Goal: Task Accomplishment & Management: Use online tool/utility

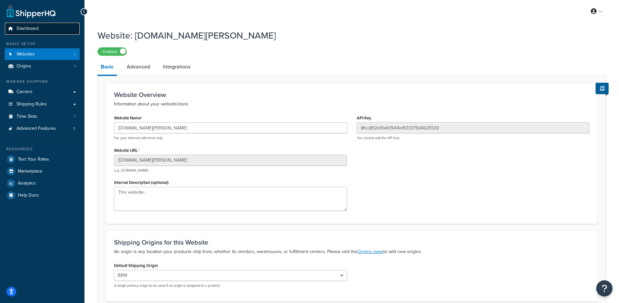
click at [11, 27] on icon at bounding box center [10, 29] width 6 height 4
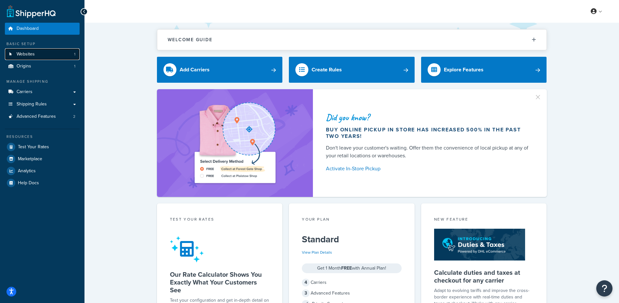
click at [47, 57] on link "Websites 1" at bounding box center [42, 54] width 75 height 12
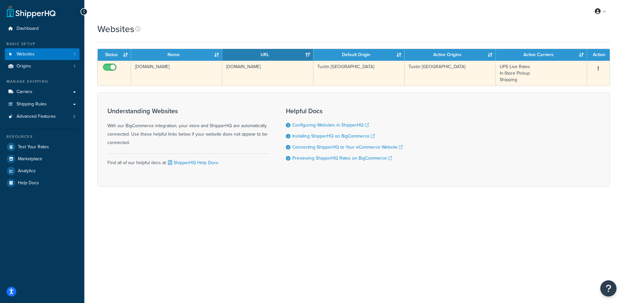
click at [161, 71] on td "[DOMAIN_NAME]" at bounding box center [176, 73] width 91 height 25
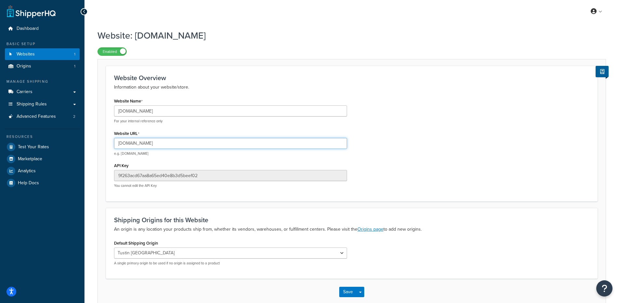
click at [150, 143] on input "[DOMAIN_NAME]" at bounding box center [230, 143] width 233 height 11
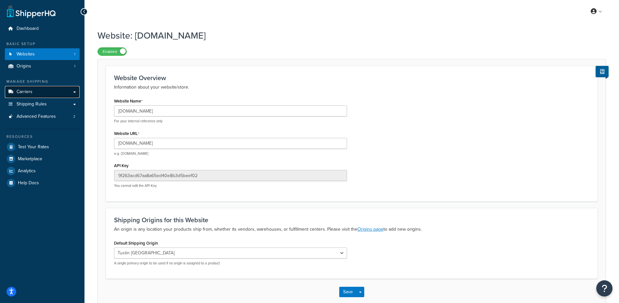
click at [39, 92] on link "Carriers" at bounding box center [42, 92] width 75 height 12
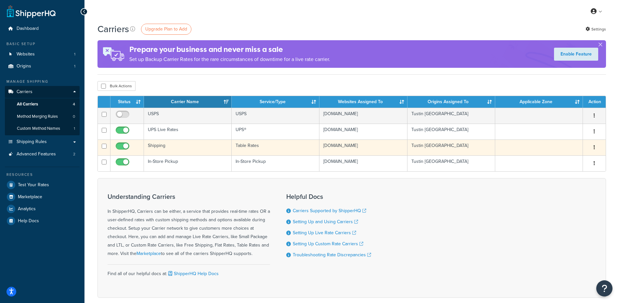
click at [183, 151] on td "Shipping" at bounding box center [188, 148] width 88 height 16
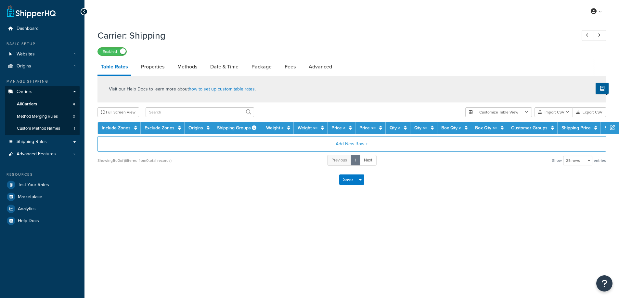
select select "25"
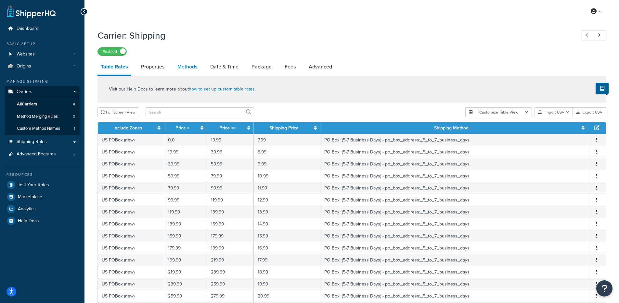
click at [187, 71] on link "Methods" at bounding box center [187, 67] width 26 height 16
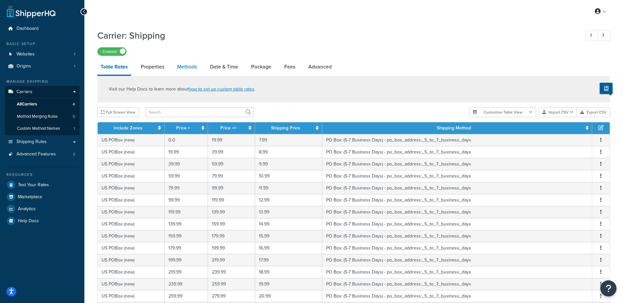
select select "25"
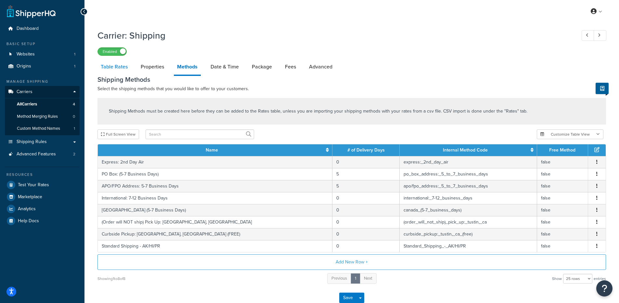
click at [126, 69] on link "Table Rates" at bounding box center [113, 67] width 33 height 16
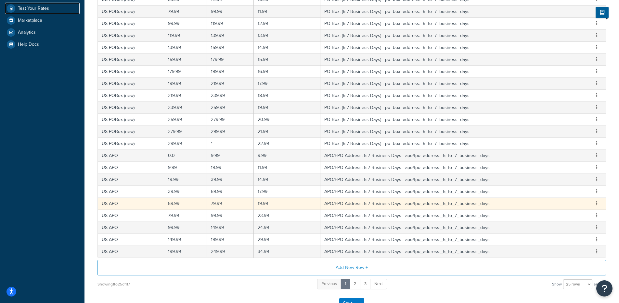
scroll to position [224, 0]
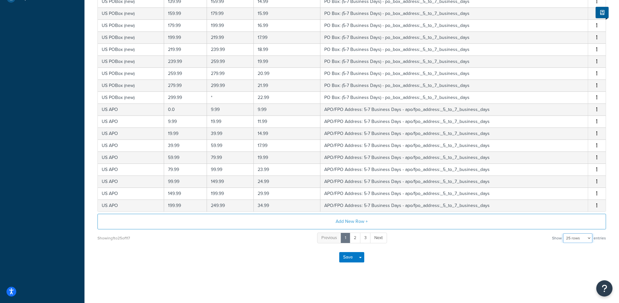
click at [580, 240] on select "10 rows 15 rows 25 rows 50 rows 100 rows 1000 rows" at bounding box center [577, 238] width 29 height 10
select select "1000"
click at [563, 233] on select "10 rows 15 rows 25 rows 50 rows 100 rows 1000 rows" at bounding box center [577, 238] width 29 height 10
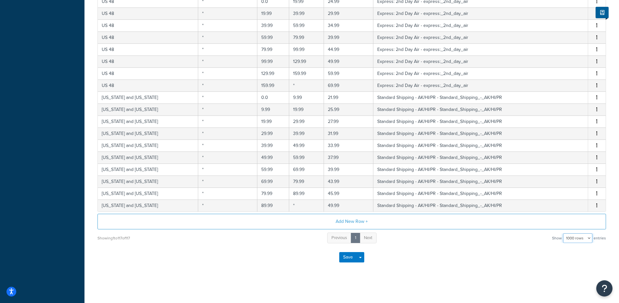
scroll to position [0, 0]
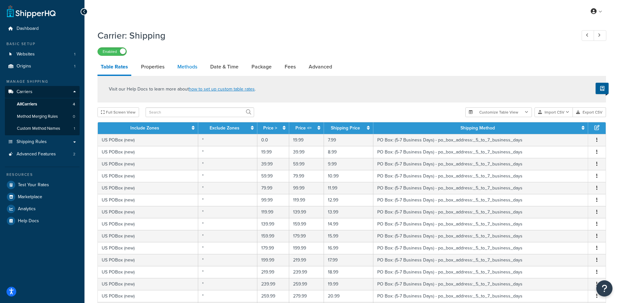
click at [183, 66] on link "Methods" at bounding box center [187, 67] width 26 height 16
select select "25"
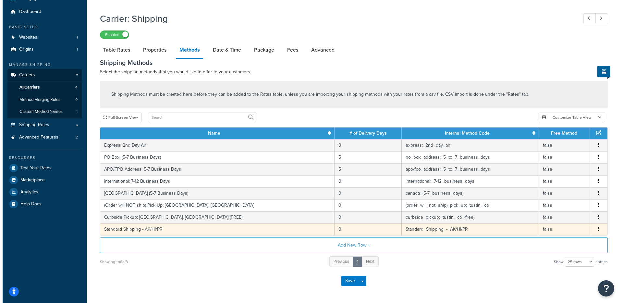
scroll to position [26, 0]
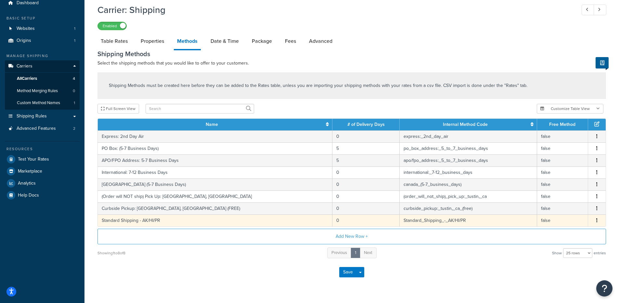
click at [127, 223] on td "Standard Shipping - AK/HI/PR" at bounding box center [215, 221] width 234 height 12
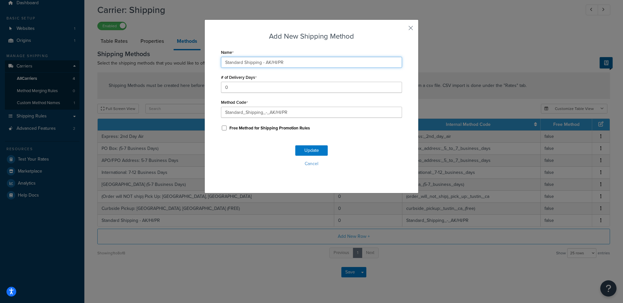
click at [255, 65] on input "Standard Shipping - AK/HI/PR" at bounding box center [311, 62] width 181 height 11
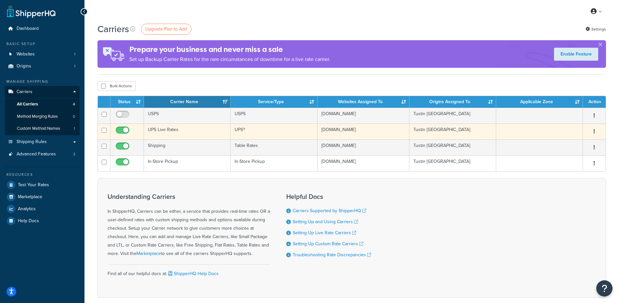
click at [179, 134] on td "UPS Live Rates" at bounding box center [187, 132] width 87 height 16
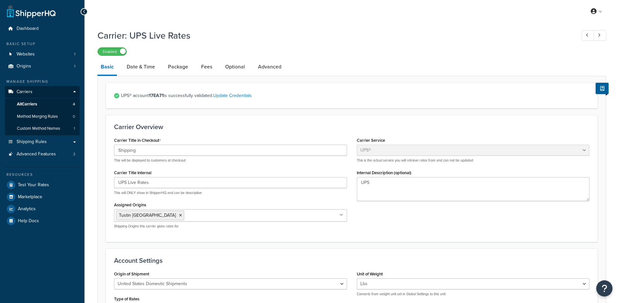
select select "ups"
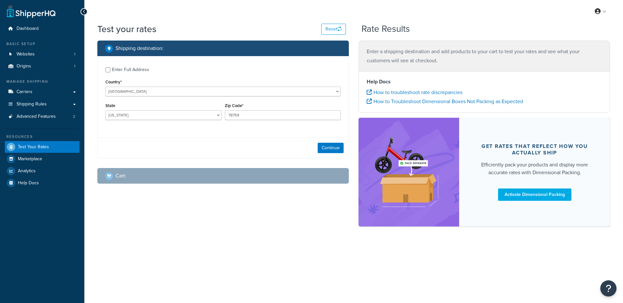
select select "[GEOGRAPHIC_DATA]"
checkbox input "true"
type input "92707"
select select "CA"
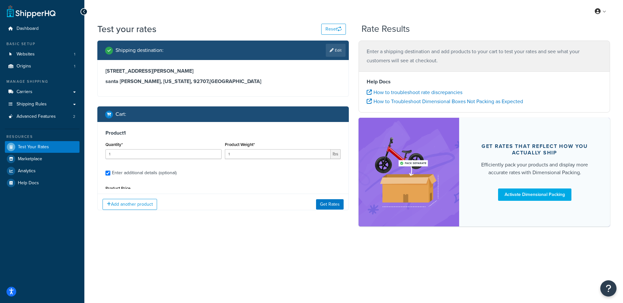
type input "0"
type input "2"
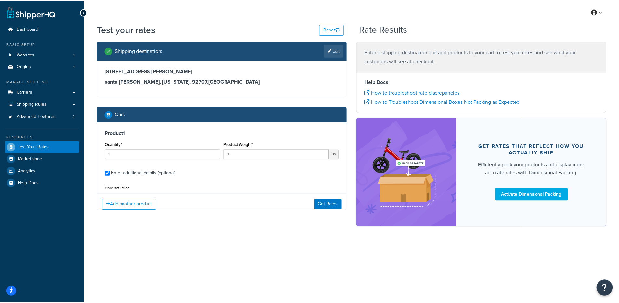
scroll to position [62, 0]
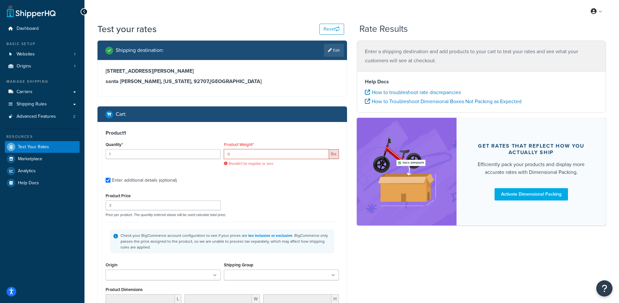
click at [255, 153] on input "0" at bounding box center [276, 154] width 105 height 10
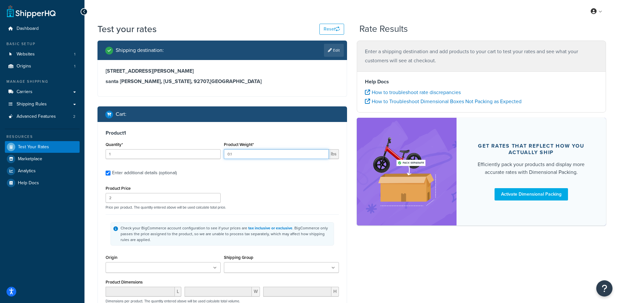
type input "0.1"
click at [348, 249] on div "Shipping destination : Edit [STREET_ADDRESS][PERSON_NAME][US_STATE] Cart : Prod…" at bounding box center [222, 221] width 259 height 360
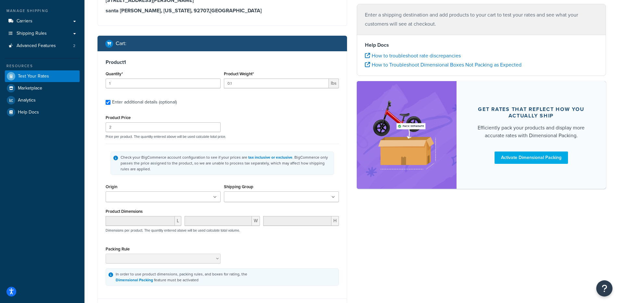
scroll to position [122, 0]
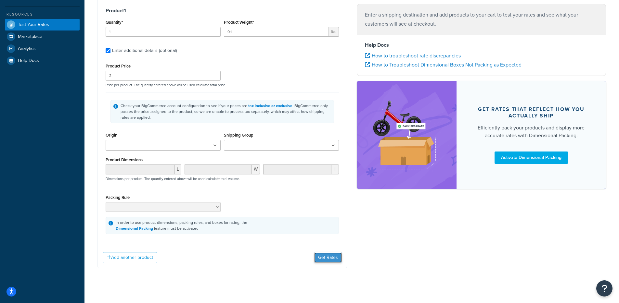
click at [329, 261] on button "Get Rates" at bounding box center [328, 258] width 28 height 10
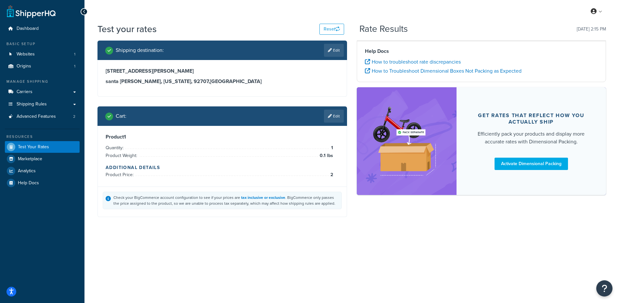
scroll to position [0, 0]
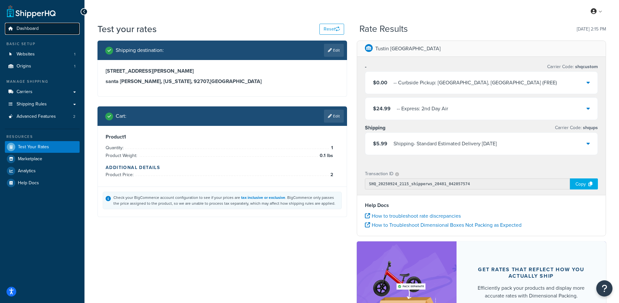
click at [20, 31] on span "Dashboard" at bounding box center [28, 29] width 22 height 6
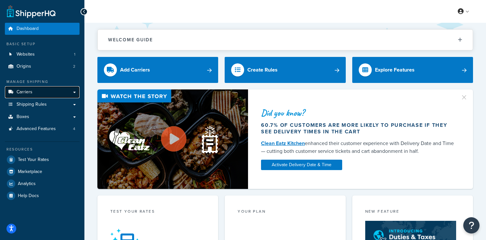
click at [30, 96] on link "Carriers" at bounding box center [42, 92] width 75 height 12
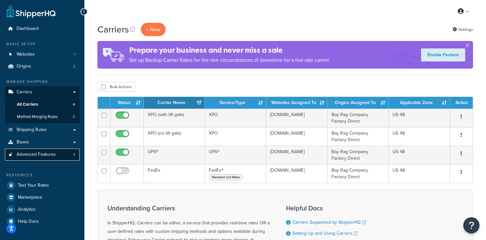
click at [43, 152] on span "Advanced Features" at bounding box center [36, 155] width 39 height 6
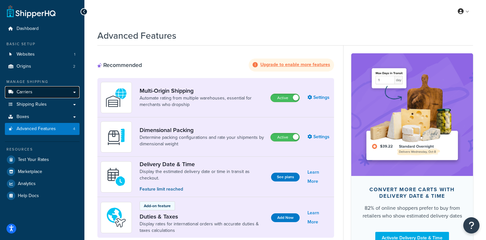
click at [46, 94] on link "Carriers" at bounding box center [42, 92] width 75 height 12
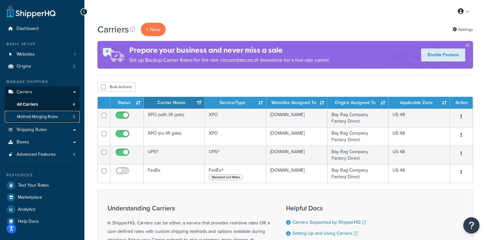
click at [53, 112] on link "Method Merging Rules 0" at bounding box center [42, 117] width 75 height 12
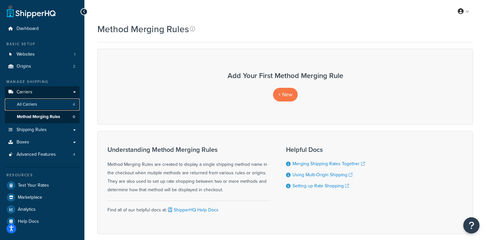
click at [38, 104] on link "All Carriers 4" at bounding box center [42, 104] width 75 height 12
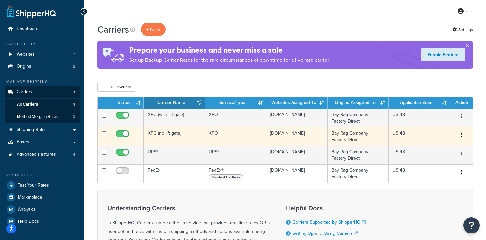
scroll to position [19, 0]
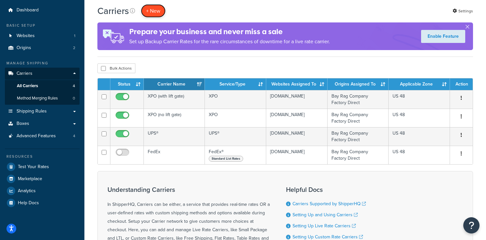
click at [153, 8] on button "+ New" at bounding box center [153, 10] width 25 height 13
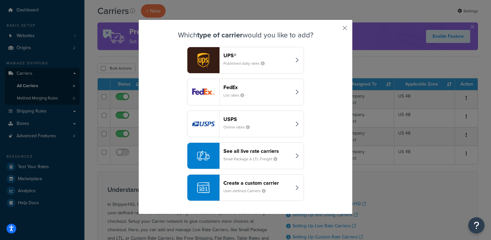
click at [246, 182] on header "Create a custom carrier" at bounding box center [257, 183] width 68 height 6
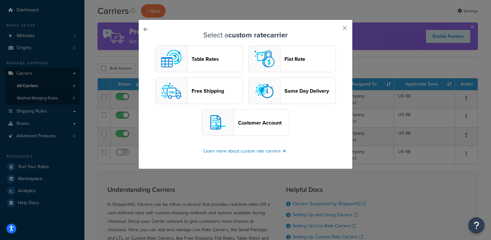
click at [298, 60] on header "Flat Rate" at bounding box center [309, 59] width 51 height 6
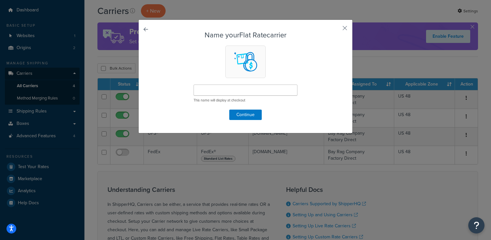
click at [345, 25] on div "Name your Flat Rate carrier This name will display at checkout Continue" at bounding box center [245, 76] width 214 height 114
click at [345, 26] on div "Name your Flat Rate carrier This name will display at checkout Continue" at bounding box center [245, 76] width 214 height 114
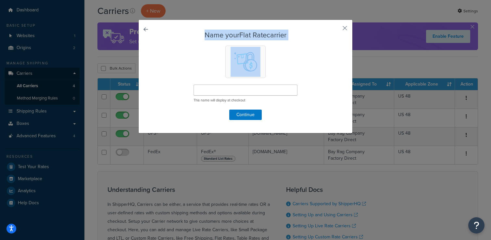
click at [345, 26] on div "Name your Flat Rate carrier This name will display at checkout Continue" at bounding box center [245, 76] width 214 height 114
click at [336, 30] on button "button" at bounding box center [335, 31] width 2 height 2
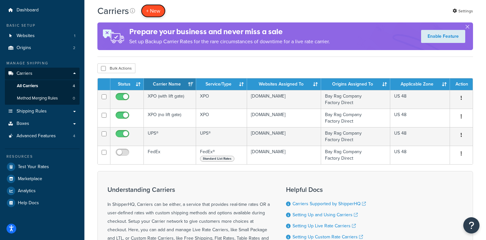
click at [151, 15] on button "+ New" at bounding box center [153, 10] width 25 height 13
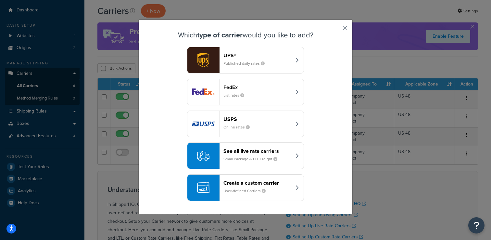
click at [249, 176] on button "Create a custom carrier User-defined Carriers" at bounding box center [245, 187] width 117 height 27
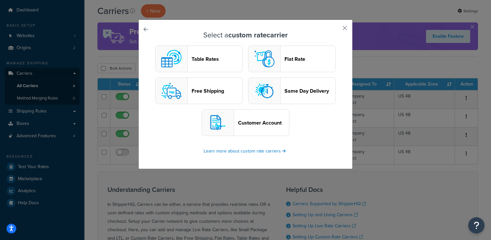
click at [300, 61] on header "Flat Rate" at bounding box center [309, 59] width 51 height 6
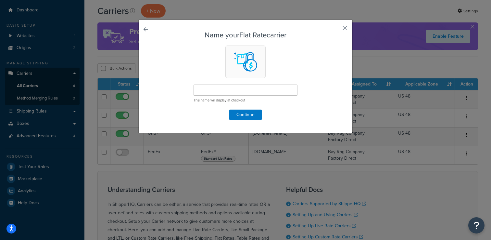
click at [339, 28] on div "Name your Flat Rate carrier This name will display at checkout Continue" at bounding box center [245, 76] width 214 height 114
click at [336, 30] on button "button" at bounding box center [335, 31] width 2 height 2
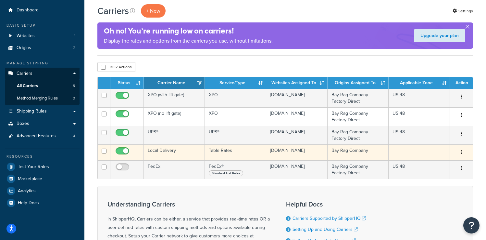
click at [178, 155] on td "Local Delivery" at bounding box center [174, 152] width 61 height 16
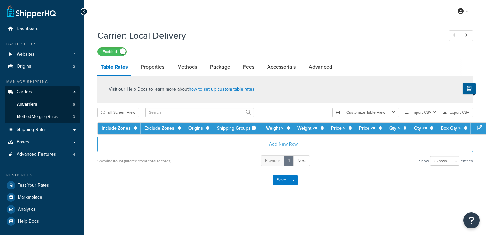
select select "25"
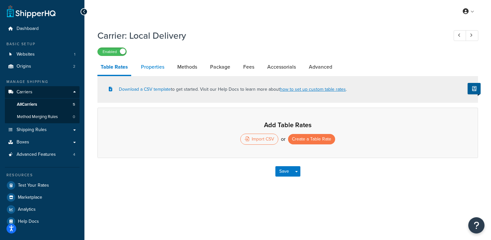
click at [155, 71] on link "Properties" at bounding box center [153, 67] width 30 height 16
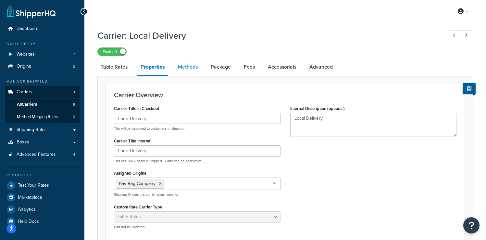
click at [183, 67] on link "Methods" at bounding box center [188, 67] width 26 height 16
select select "25"
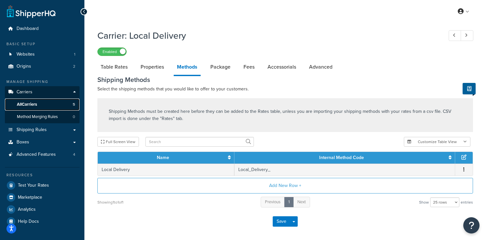
click at [67, 106] on link "All Carriers 5" at bounding box center [42, 104] width 75 height 12
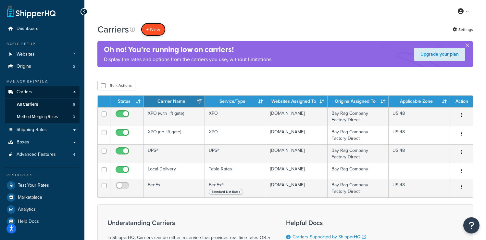
click at [147, 24] on button "+ New" at bounding box center [153, 29] width 25 height 13
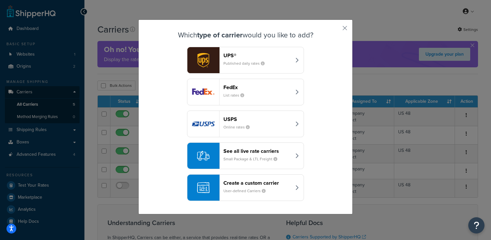
click at [237, 185] on header "Create a custom carrier" at bounding box center [257, 183] width 68 height 6
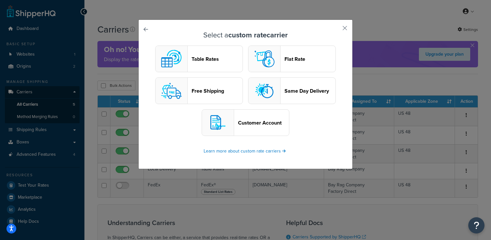
click at [280, 58] on button "Flat Rate" at bounding box center [292, 58] width 88 height 27
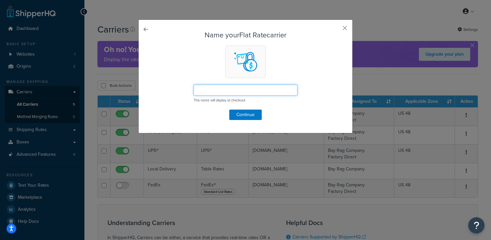
click at [226, 91] on input "text" at bounding box center [246, 89] width 104 height 11
type input "test"
click at [244, 113] on button "Continue" at bounding box center [245, 114] width 32 height 10
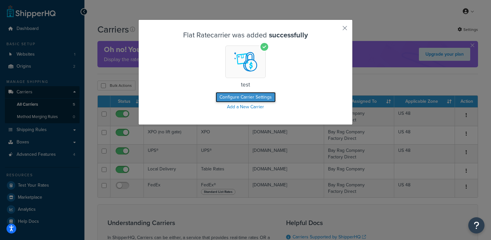
click at [255, 99] on button "Configure Carrier Settings" at bounding box center [246, 97] width 60 height 10
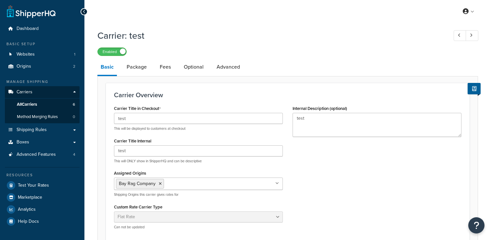
select select "flat"
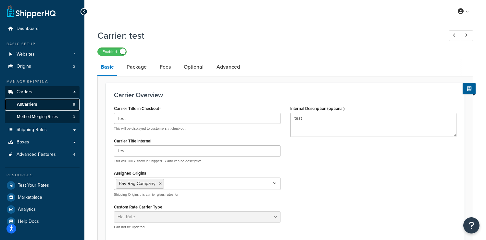
click at [66, 102] on link "All Carriers 6" at bounding box center [42, 104] width 75 height 12
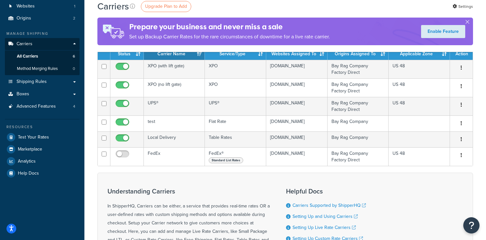
scroll to position [43, 0]
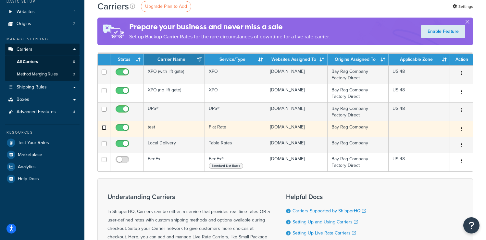
click at [105, 126] on input "checkbox" at bounding box center [104, 127] width 5 height 5
checkbox input "true"
click at [123, 129] on input "checkbox" at bounding box center [123, 129] width 18 height 8
checkbox input "false"
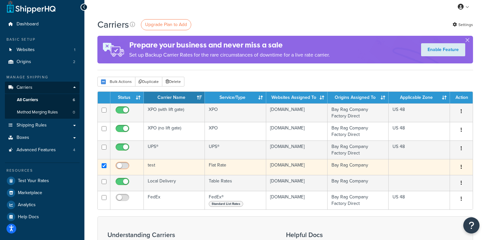
scroll to position [0, 0]
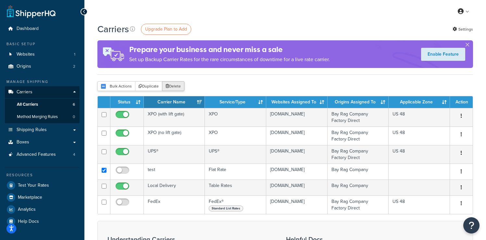
click at [171, 84] on button "Delete" at bounding box center [173, 86] width 22 height 10
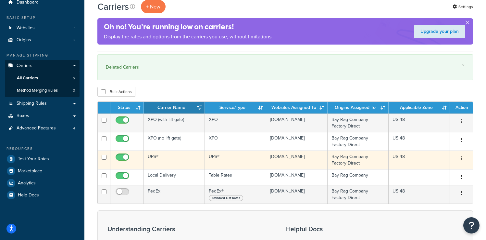
scroll to position [28, 0]
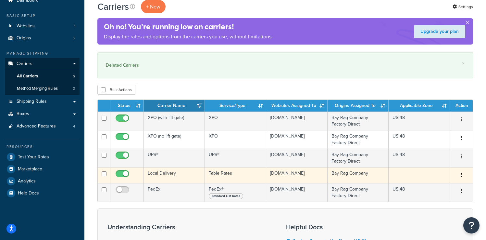
click at [165, 173] on td "Local Delivery" at bounding box center [174, 175] width 61 height 16
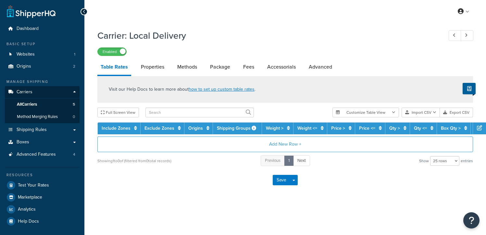
select select "25"
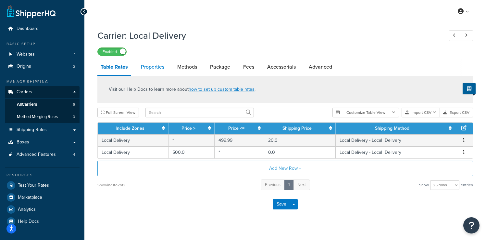
click at [159, 69] on link "Properties" at bounding box center [153, 67] width 30 height 16
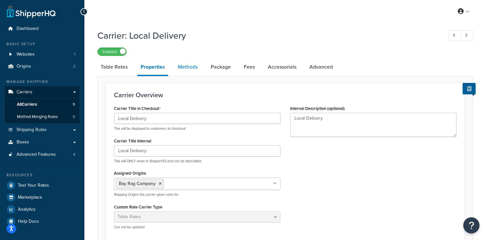
click at [194, 67] on link "Methods" at bounding box center [188, 67] width 26 height 16
select select "25"
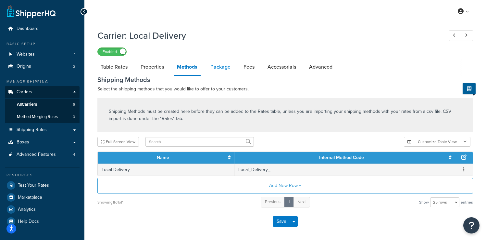
click at [219, 67] on link "Package" at bounding box center [220, 67] width 27 height 16
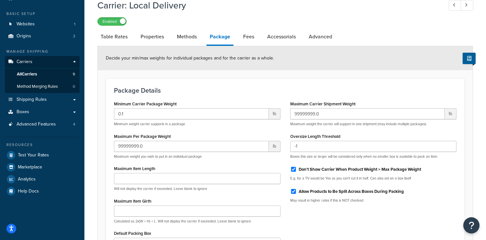
scroll to position [53, 0]
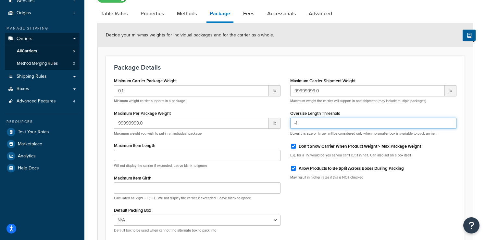
click at [299, 123] on input "-1" at bounding box center [373, 123] width 167 height 11
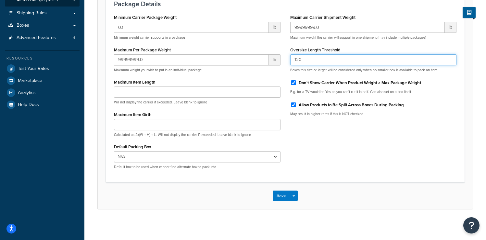
scroll to position [119, 0]
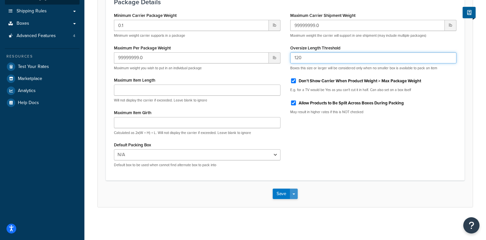
type input "120"
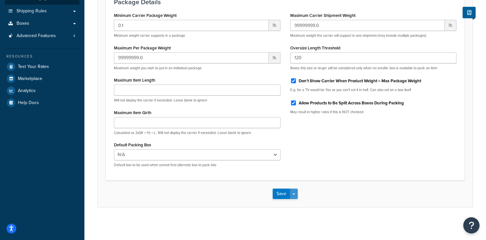
click at [294, 195] on button "Save Dropdown" at bounding box center [294, 193] width 8 height 10
click at [295, 203] on button "Save and Edit" at bounding box center [296, 206] width 47 height 14
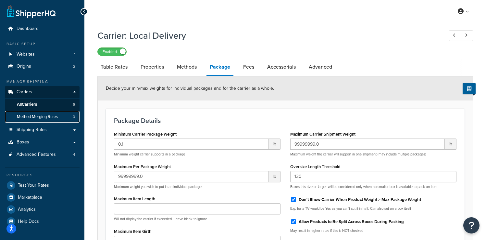
click at [48, 115] on span "Method Merging Rules" at bounding box center [37, 117] width 41 height 6
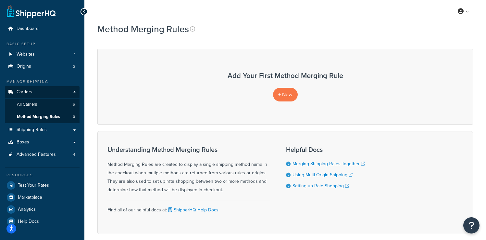
click at [405, 17] on div "My Profile Billing Global Settings Contact Us Logout" at bounding box center [285, 11] width 402 height 23
click at [463, 14] on icon at bounding box center [461, 11] width 6 height 6
click at [36, 105] on span "All Carriers" at bounding box center [27, 105] width 20 height 6
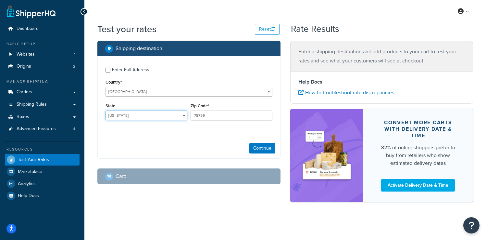
click at [152, 112] on select "Alabama Alaska American Samoa Arizona Arkansas Armed Forces Americas Armed Forc…" at bounding box center [147, 115] width 82 height 10
select select "CA"
click at [106, 111] on select "Alabama Alaska American Samoa Arizona Arkansas Armed Forces Americas Armed Forc…" at bounding box center [147, 115] width 82 height 10
click at [206, 115] on input "78759" at bounding box center [232, 115] width 82 height 10
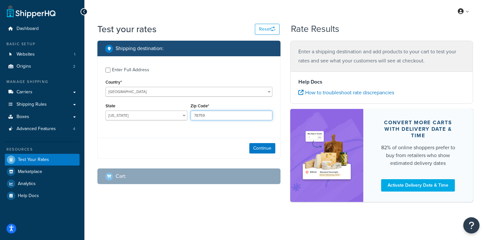
click at [206, 115] on input "78759" at bounding box center [232, 115] width 82 height 10
paste input "94020"
type input "94020"
click at [259, 147] on button "Continue" at bounding box center [262, 148] width 26 height 10
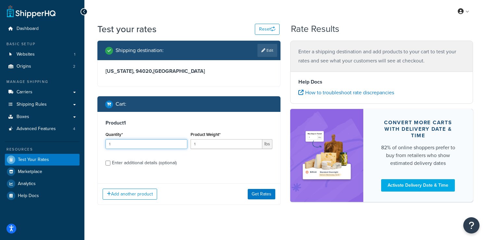
click at [149, 143] on input "1" at bounding box center [147, 144] width 82 height 10
click at [140, 167] on div "Enter additional details (optional)" at bounding box center [144, 162] width 65 height 9
click at [110, 165] on input "Enter additional details (optional)" at bounding box center [108, 162] width 5 height 5
checkbox input "true"
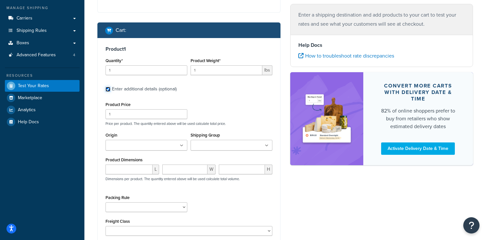
scroll to position [73, 0]
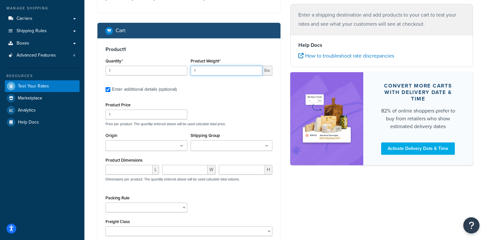
click at [210, 68] on input "1" at bounding box center [227, 71] width 72 height 10
type input "150"
click at [130, 151] on ul at bounding box center [147, 145] width 82 height 11
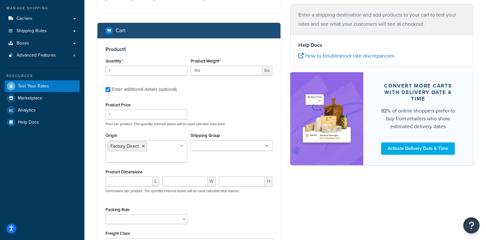
click at [260, 165] on div "Origin Factory Direct Bay Rag Company Shipping Group Large Medium Must Ship Fre…" at bounding box center [189, 149] width 170 height 36
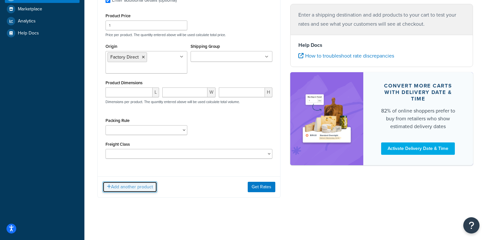
click at [128, 187] on button "Add another product" at bounding box center [130, 186] width 55 height 11
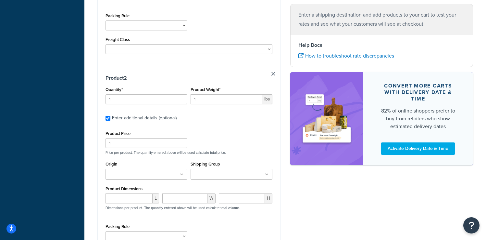
scroll to position [318, 0]
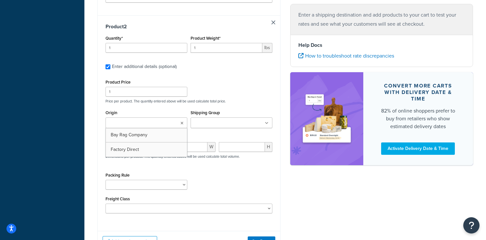
click at [156, 125] on input "Origin" at bounding box center [135, 123] width 57 height 7
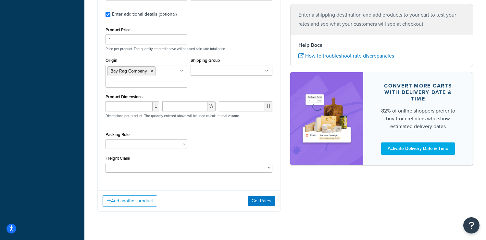
scroll to position [386, 0]
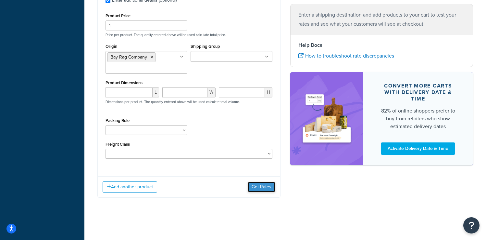
click at [253, 188] on button "Get Rates" at bounding box center [262, 187] width 28 height 10
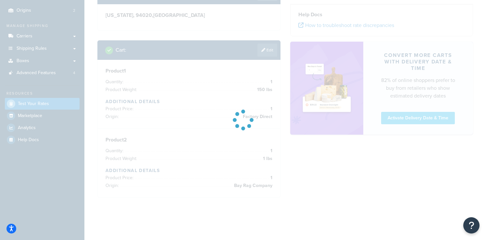
scroll to position [0, 0]
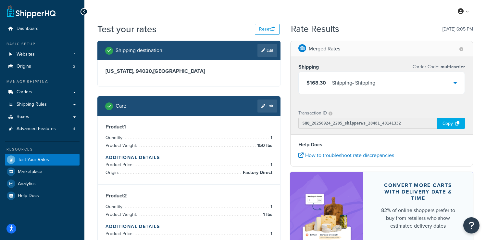
click at [357, 86] on div "Shipping - Shipping" at bounding box center [353, 82] width 43 height 9
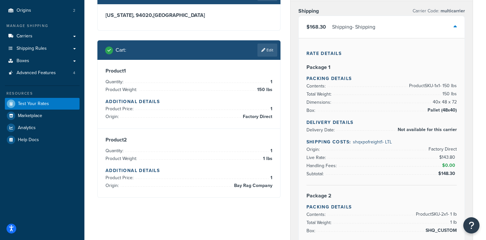
scroll to position [55, 0]
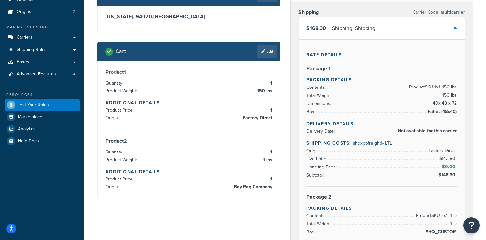
click at [358, 34] on div "$168.30 Shipping - Shipping" at bounding box center [382, 28] width 166 height 22
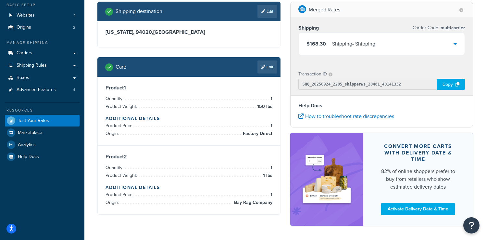
scroll to position [38, 0]
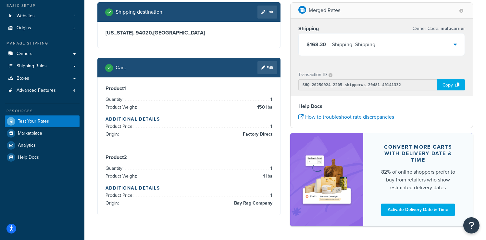
click at [375, 44] on div "Shipping - Shipping" at bounding box center [353, 44] width 43 height 9
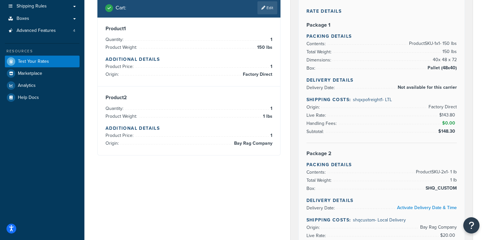
scroll to position [100, 0]
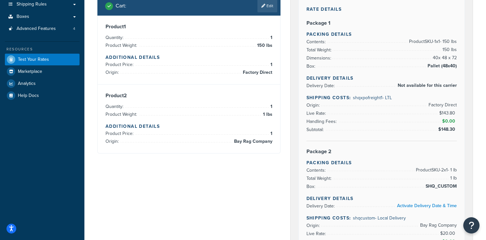
click at [391, 101] on span "shqxpofreight1 - LTL" at bounding box center [372, 97] width 39 height 7
click at [447, 112] on span "$143.80" at bounding box center [448, 112] width 18 height 7
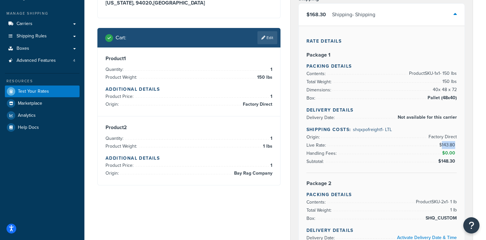
scroll to position [0, 0]
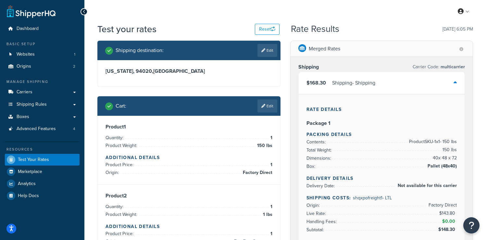
click at [393, 81] on div "$168.30 Shipping - Shipping" at bounding box center [382, 83] width 166 height 22
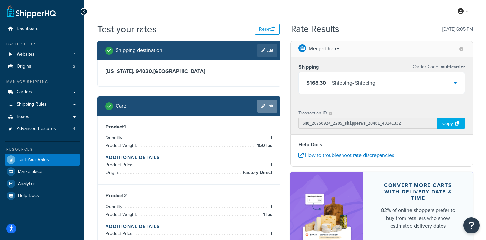
click at [258, 106] on link "Edit" at bounding box center [268, 105] width 20 height 13
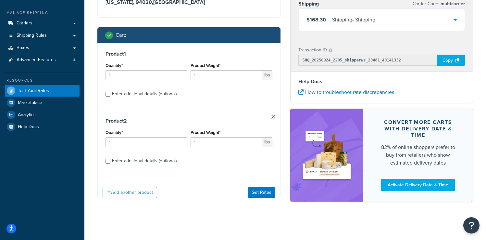
scroll to position [74, 0]
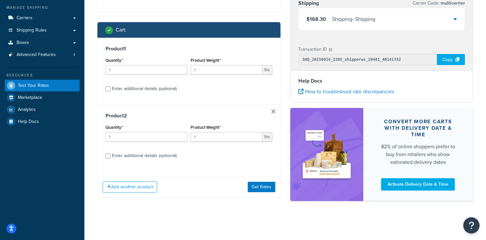
click at [124, 152] on div "Enter additional details (optional)" at bounding box center [144, 155] width 65 height 9
click at [110, 153] on input "Enter additional details (optional)" at bounding box center [108, 155] width 5 height 5
checkbox input "true"
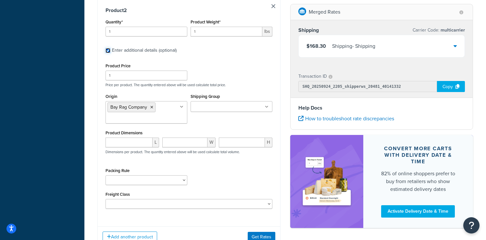
scroll to position [300, 0]
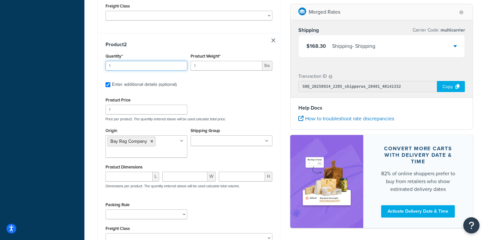
click at [124, 69] on input "1" at bounding box center [147, 66] width 82 height 10
type input "1"
click at [211, 67] on input "1" at bounding box center [227, 66] width 72 height 10
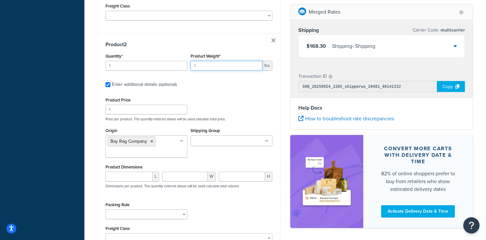
click at [211, 67] on input "1" at bounding box center [227, 66] width 72 height 10
click at [123, 112] on input "1" at bounding box center [147, 110] width 82 height 10
type input "550"
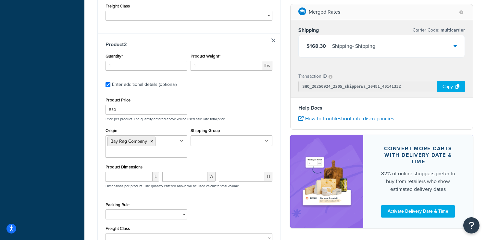
click at [97, 107] on div "Shipping destination : Edit California, 94020 , United States Cart : Product 1 …" at bounding box center [189, 15] width 193 height 551
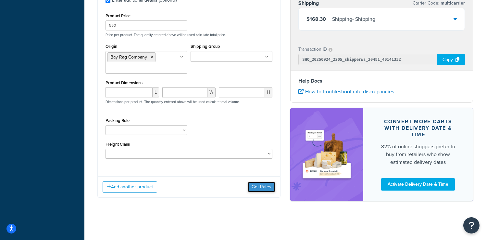
click at [259, 189] on button "Get Rates" at bounding box center [262, 187] width 28 height 10
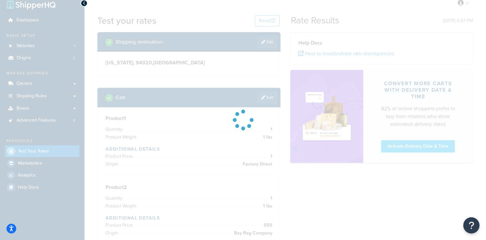
scroll to position [0, 0]
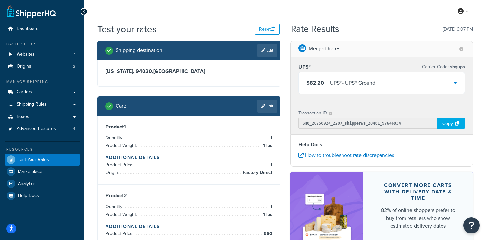
click at [334, 85] on div "UPS® - UPS® Ground" at bounding box center [352, 82] width 45 height 9
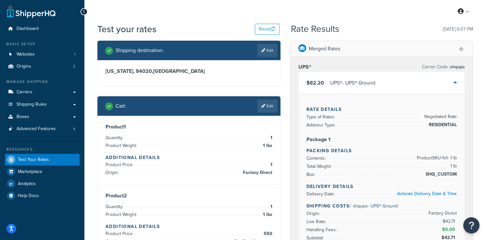
click at [351, 86] on div "UPS® - UPS® Ground" at bounding box center [352, 82] width 45 height 9
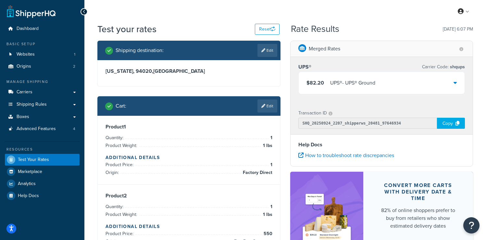
click at [349, 84] on div "UPS® - UPS® Ground" at bounding box center [352, 82] width 45 height 9
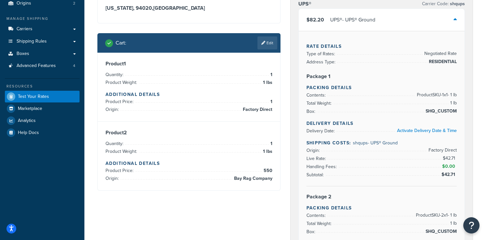
scroll to position [62, 0]
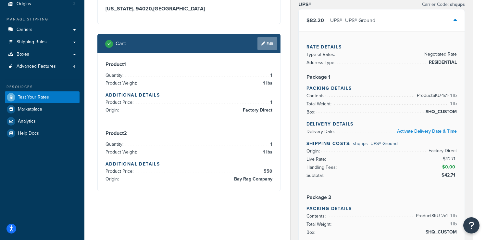
click at [258, 43] on link "Edit" at bounding box center [268, 43] width 20 height 13
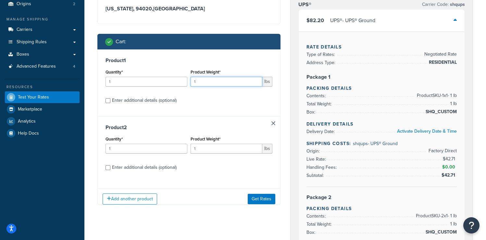
click at [224, 83] on input "1" at bounding box center [227, 82] width 72 height 10
type input "150"
click at [254, 199] on button "Get Rates" at bounding box center [262, 198] width 28 height 10
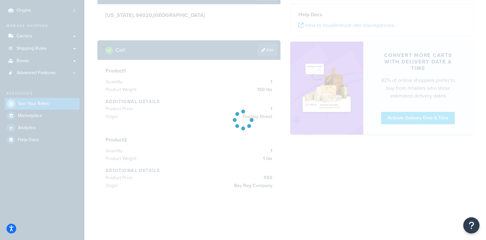
scroll to position [56, 0]
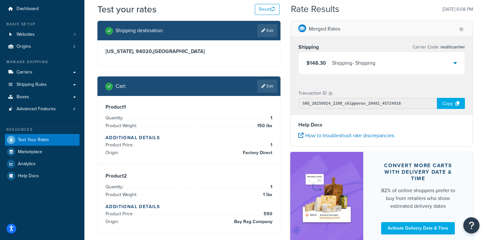
click at [380, 62] on div "$148.30 Shipping - Shipping" at bounding box center [382, 63] width 166 height 22
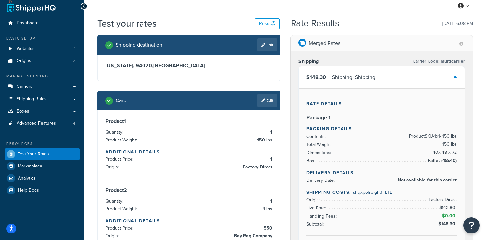
scroll to position [29, 0]
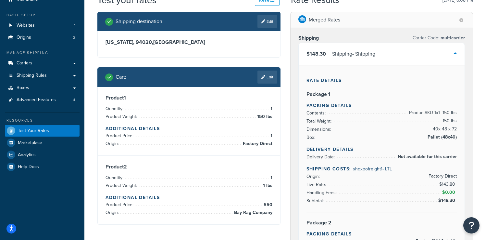
click at [383, 51] on div "$148.30 Shipping - Shipping" at bounding box center [382, 54] width 166 height 22
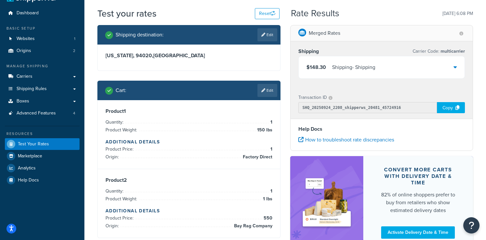
scroll to position [6, 0]
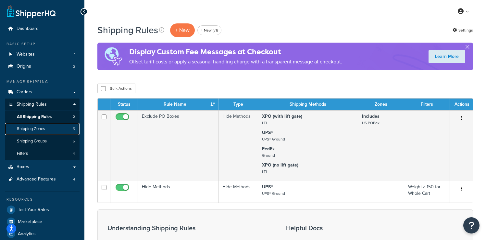
click at [60, 132] on link "Shipping Zones 5" at bounding box center [42, 129] width 75 height 12
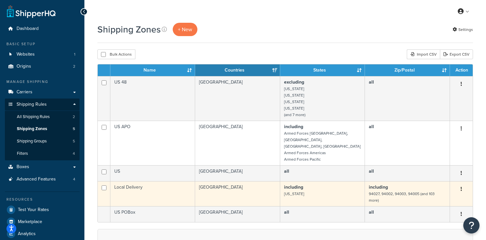
click at [164, 183] on td "Local Delivery" at bounding box center [152, 193] width 85 height 25
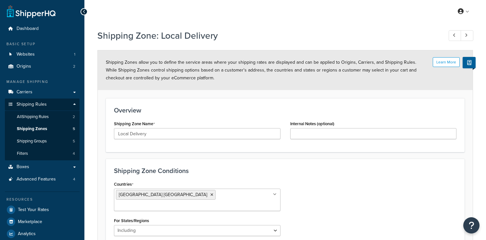
select select "including"
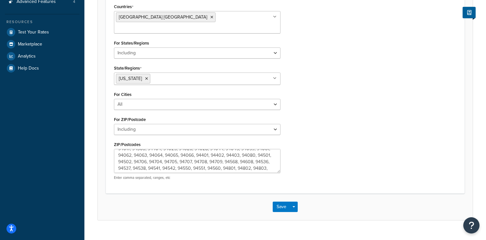
scroll to position [52, 0]
click at [230, 161] on textarea "94027, 94002, 94003, 94005, 94010, 94011, 94012, 94014, 94015, 94016, 94017, 94…" at bounding box center [197, 161] width 167 height 24
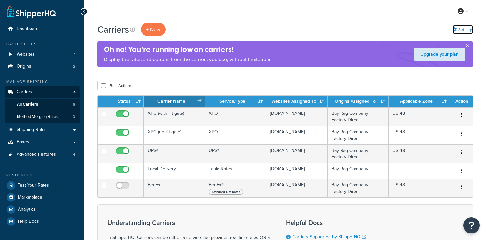
click at [464, 32] on link "Settings" at bounding box center [463, 29] width 20 height 9
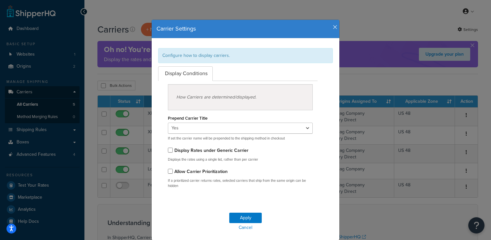
click at [333, 28] on icon "button" at bounding box center [335, 27] width 5 height 6
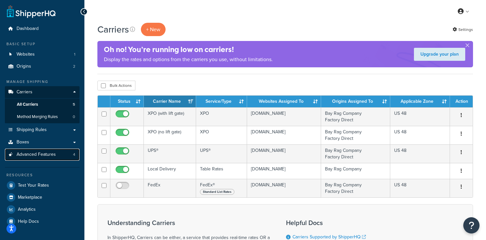
click at [54, 152] on span "Advanced Features" at bounding box center [36, 155] width 39 height 6
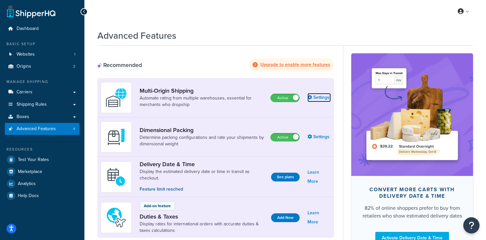
click at [321, 96] on link "Settings" at bounding box center [319, 97] width 23 height 9
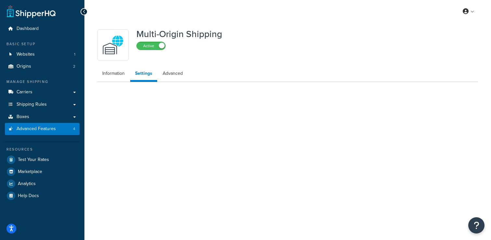
select select "false"
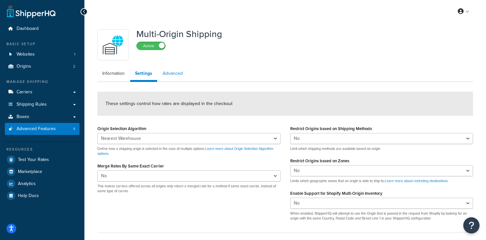
click at [167, 72] on link "Advanced" at bounding box center [173, 73] width 30 height 13
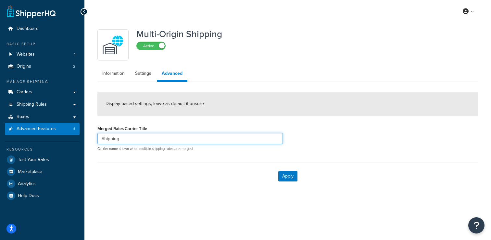
click at [120, 139] on input "Shipping" at bounding box center [189, 138] width 185 height 11
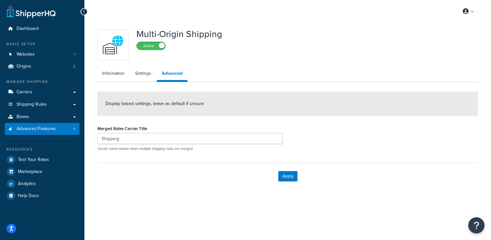
click at [107, 206] on div "Multi-Origin Shipping Active Information Settings Advanced Display based settin…" at bounding box center [287, 114] width 407 height 183
click at [138, 76] on link "Settings" at bounding box center [143, 73] width 26 height 13
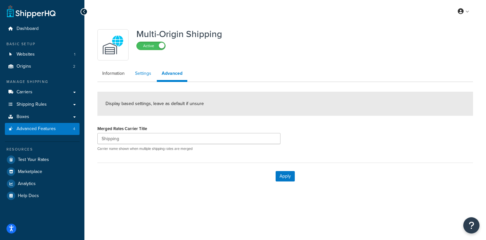
select select "false"
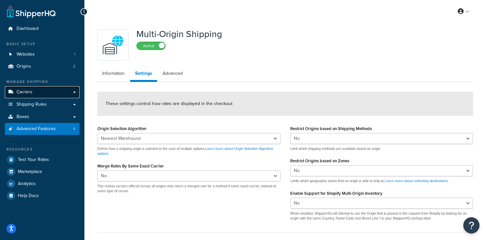
click at [40, 87] on link "Carriers" at bounding box center [42, 92] width 75 height 12
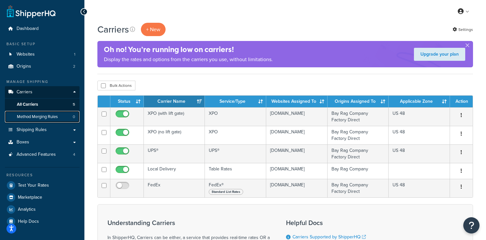
click at [42, 113] on link "Method Merging Rules 0" at bounding box center [42, 117] width 75 height 12
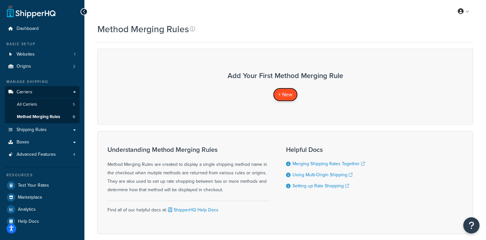
click at [278, 95] on span "+ New" at bounding box center [285, 94] width 14 height 7
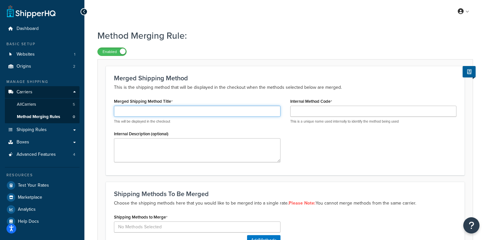
click at [176, 106] on input "Merged Shipping Method Title" at bounding box center [197, 111] width 167 height 11
type input "S"
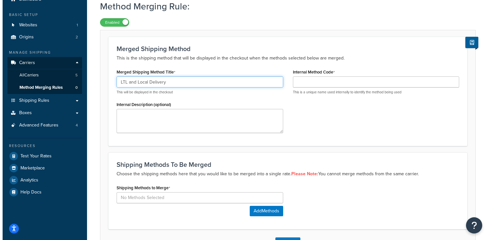
scroll to position [78, 0]
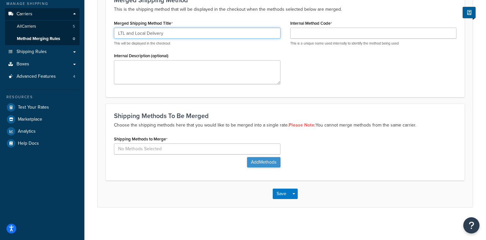
type input "LTL and Local Delivery"
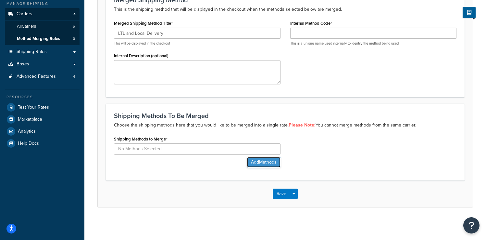
click at [254, 164] on button "Add Methods" at bounding box center [263, 162] width 33 height 10
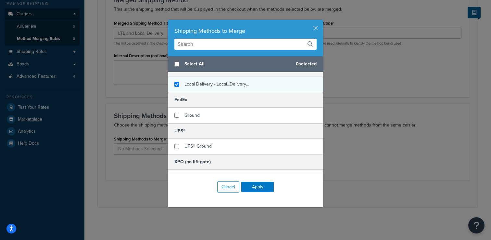
checkbox input "true"
click at [228, 86] on span "Local Delivery - Local_Delivery_" at bounding box center [216, 84] width 64 height 7
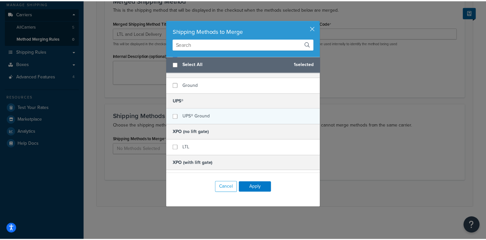
scroll to position [54, 0]
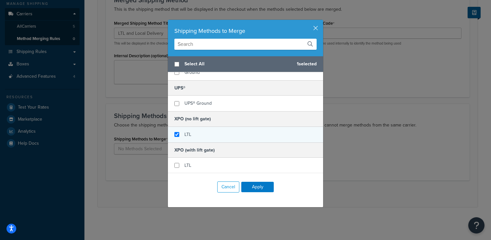
checkbox input "true"
click at [210, 139] on div "LTL" at bounding box center [245, 135] width 155 height 16
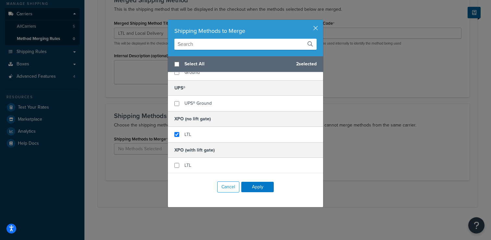
click at [206, 155] on h5 "XPO (with lift gate)" at bounding box center [245, 149] width 155 height 15
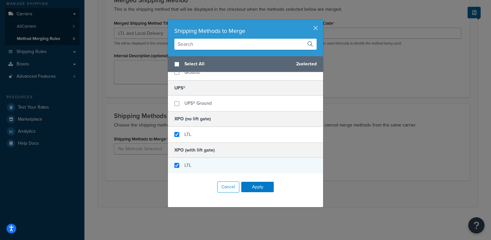
checkbox input "true"
click at [202, 160] on div "LTL" at bounding box center [245, 165] width 155 height 16
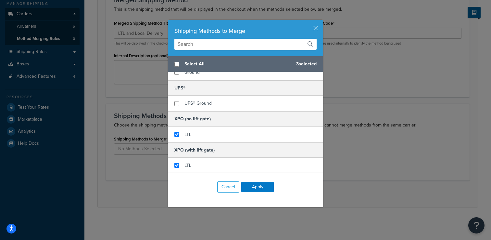
click at [248, 193] on div "Cancel Apply" at bounding box center [245, 186] width 155 height 27
click at [251, 189] on button "Apply" at bounding box center [257, 187] width 32 height 10
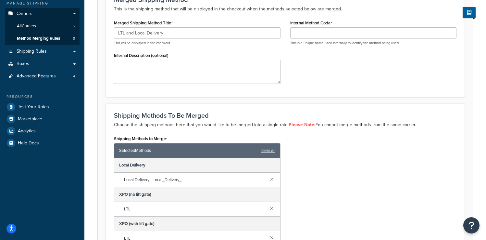
scroll to position [170, 0]
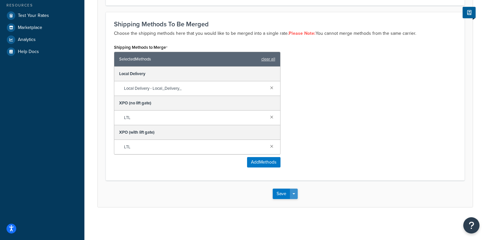
click at [295, 197] on button "Save Dropdown" at bounding box center [294, 193] width 8 height 10
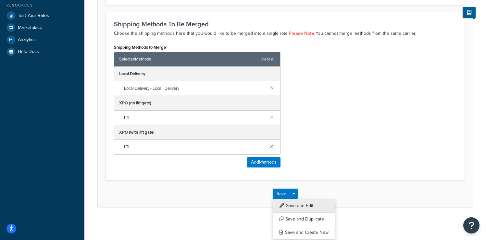
click at [295, 206] on button "Save and Edit" at bounding box center [304, 206] width 63 height 14
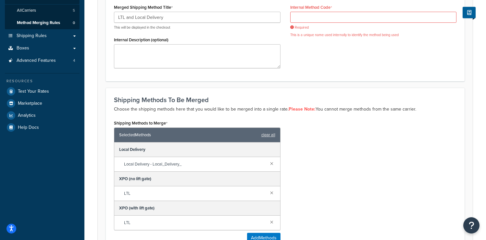
scroll to position [59, 0]
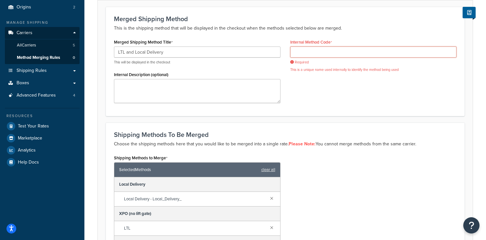
click at [312, 49] on input "Internal Method Code" at bounding box center [373, 51] width 167 height 11
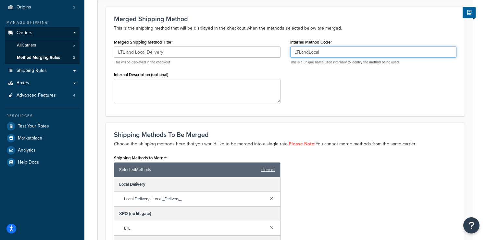
type input "LTLandLocal"
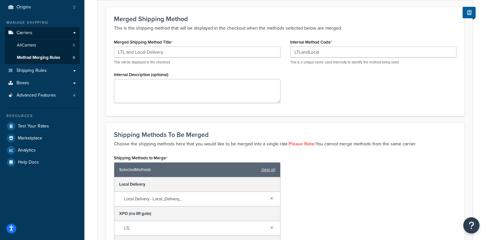
click at [301, 88] on div "Merged Shipping Method Title LTL and Local Delivery This will be displayed in t…" at bounding box center [285, 72] width 352 height 70
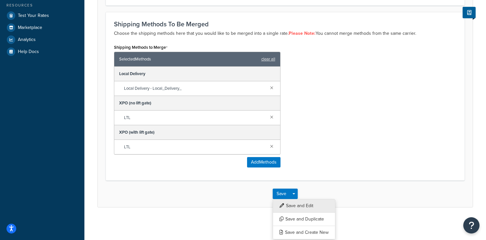
click at [294, 208] on button "Save and Edit" at bounding box center [304, 206] width 63 height 14
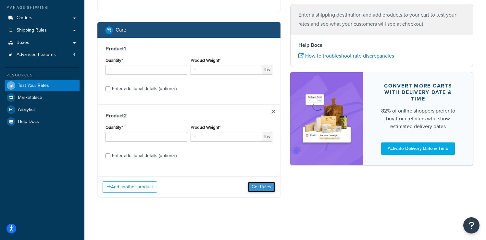
click at [261, 185] on button "Get Rates" at bounding box center [262, 187] width 28 height 10
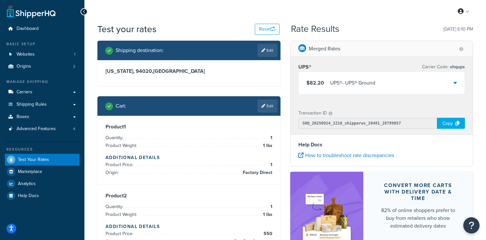
click at [278, 101] on div "Cart : Edit" at bounding box center [188, 105] width 183 height 19
click at [265, 108] on link "Edit" at bounding box center [268, 105] width 20 height 13
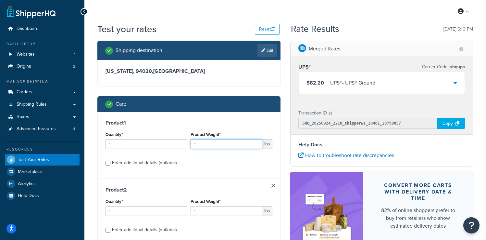
click at [224, 147] on input "1" at bounding box center [227, 144] width 72 height 10
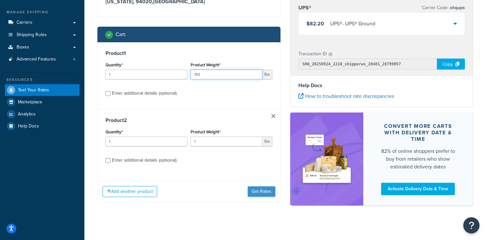
type input "150"
click at [260, 189] on button "Get Rates" at bounding box center [262, 191] width 28 height 10
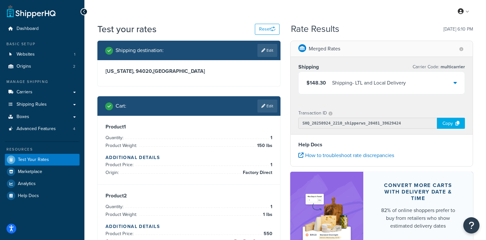
click at [396, 86] on div "Shipping - LTL and Local Delivery" at bounding box center [369, 82] width 74 height 9
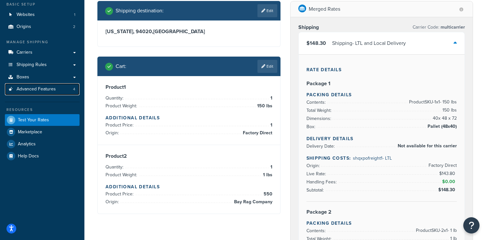
scroll to position [40, 0]
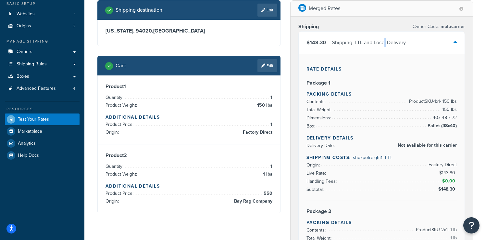
click at [386, 46] on div "Shipping - LTL and Local Delivery" at bounding box center [369, 42] width 74 height 9
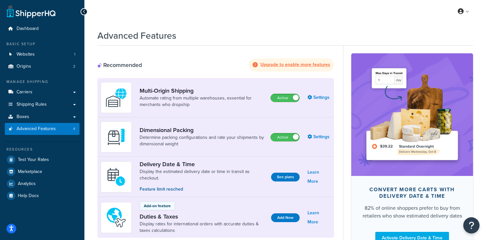
scroll to position [20, 0]
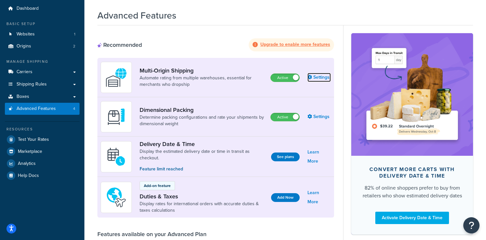
click at [315, 77] on link "Settings" at bounding box center [319, 77] width 23 height 9
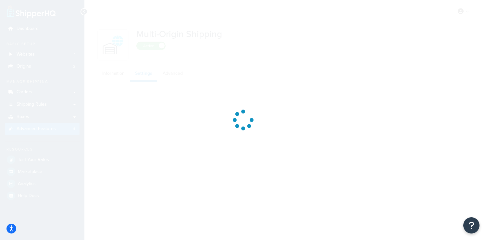
select select "false"
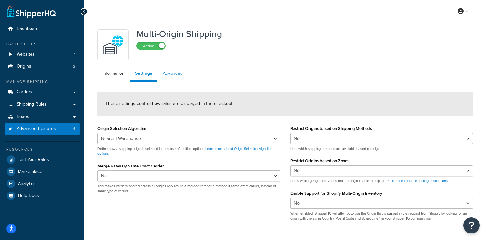
click at [175, 73] on link "Advanced" at bounding box center [173, 73] width 30 height 13
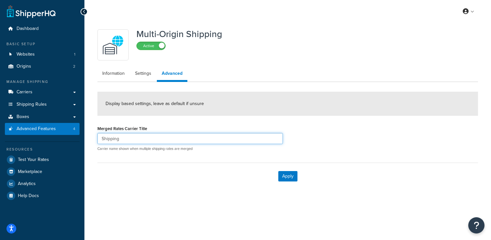
click at [126, 137] on input "Shipping" at bounding box center [189, 138] width 185 height 11
click at [121, 142] on input "Shipping" at bounding box center [189, 138] width 185 height 11
click at [130, 138] on input "Shipping" at bounding box center [189, 138] width 185 height 11
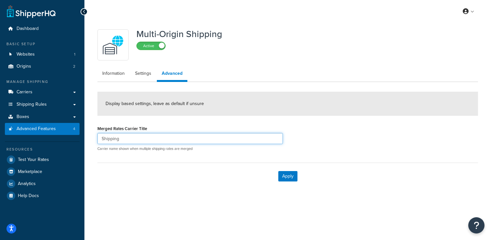
click at [130, 138] on input "Shipping" at bounding box center [189, 138] width 185 height 11
click at [169, 135] on input "Shipping" at bounding box center [189, 138] width 185 height 11
click at [162, 137] on input "Shipping" at bounding box center [189, 138] width 185 height 11
type input "Shipping & Delivery"
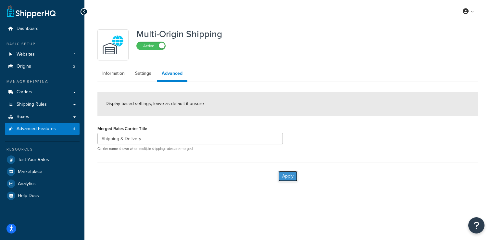
click at [295, 173] on button "Apply" at bounding box center [287, 176] width 19 height 10
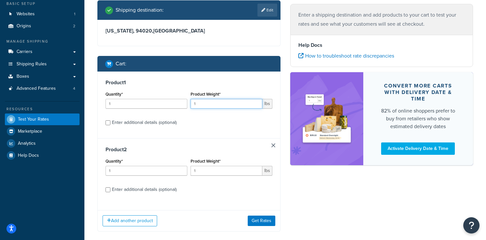
click at [223, 104] on input "1" at bounding box center [227, 104] width 72 height 10
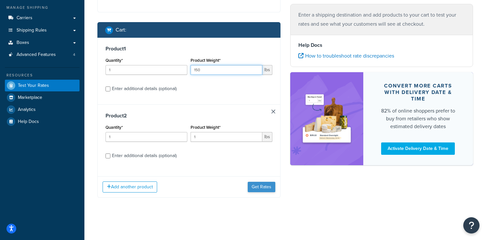
type input "150"
click at [257, 186] on button "Get Rates" at bounding box center [262, 187] width 28 height 10
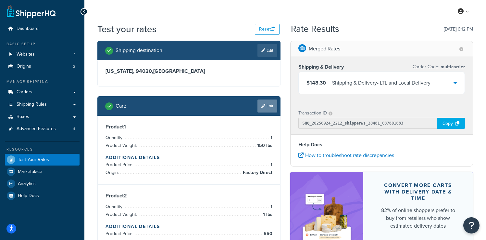
click at [269, 104] on link "Edit" at bounding box center [268, 105] width 20 height 13
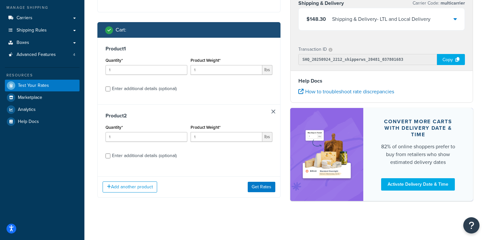
scroll to position [73, 0]
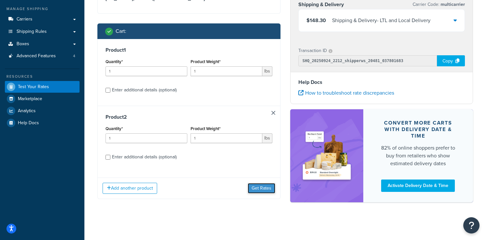
click at [257, 189] on button "Get Rates" at bounding box center [262, 188] width 28 height 10
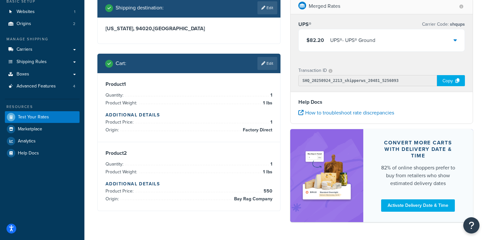
scroll to position [0, 0]
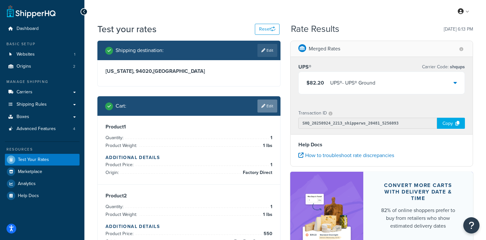
click at [269, 107] on link "Edit" at bounding box center [268, 105] width 20 height 13
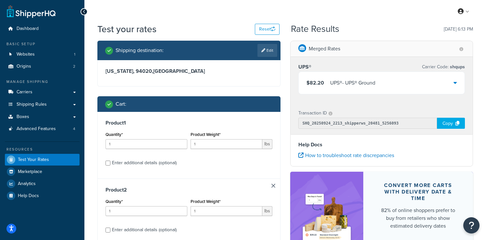
scroll to position [22, 0]
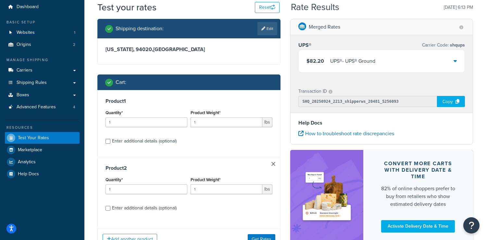
click at [148, 144] on div "Enter additional details (optional)" at bounding box center [144, 140] width 65 height 9
click at [110, 144] on input "Enter additional details (optional)" at bounding box center [108, 141] width 5 height 5
checkbox input "true"
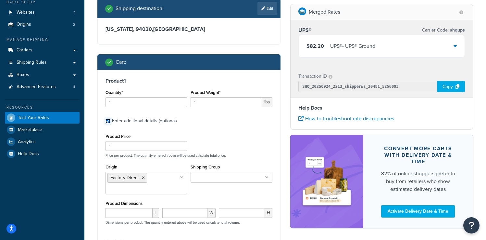
scroll to position [0, 0]
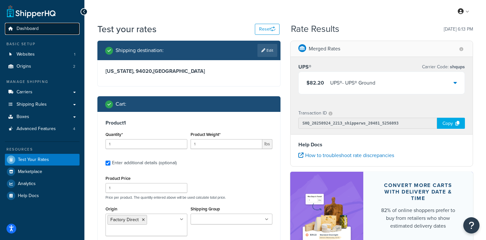
click at [34, 30] on span "Dashboard" at bounding box center [28, 29] width 22 height 6
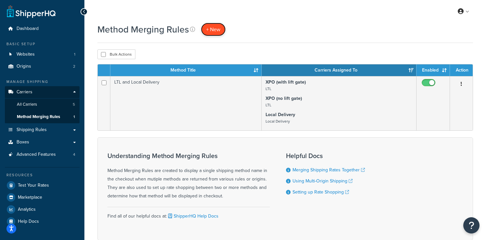
click at [211, 26] on span "+ New" at bounding box center [213, 29] width 14 height 7
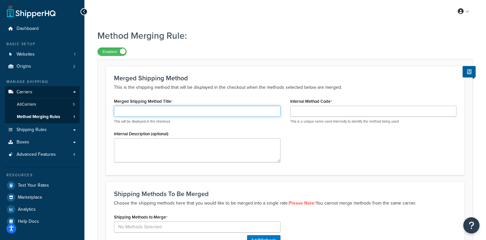
click at [190, 109] on input "Merged Shipping Method Title" at bounding box center [197, 111] width 167 height 11
type input "U"
type input "Ground"
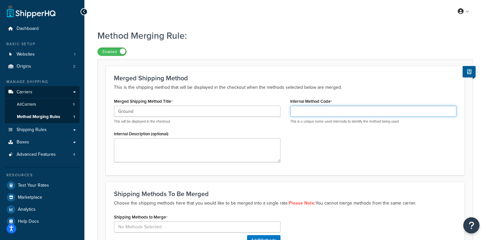
click at [321, 108] on input "Internal Method Code" at bounding box center [373, 111] width 167 height 11
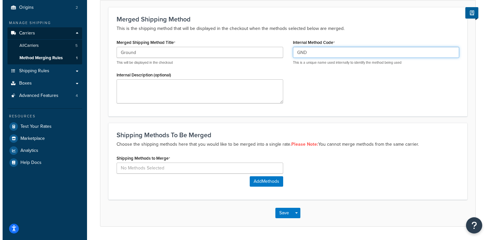
scroll to position [67, 0]
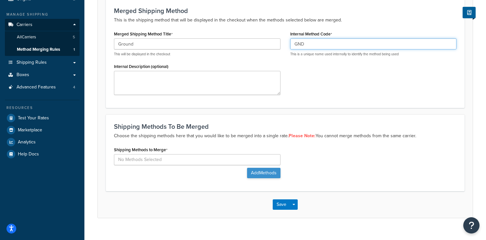
type input "GND"
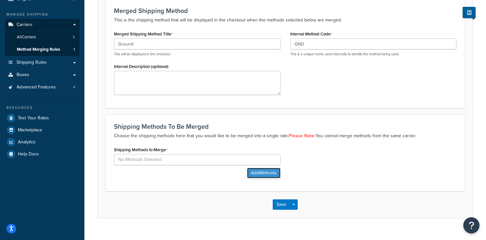
click at [257, 173] on button "Add Methods" at bounding box center [263, 173] width 33 height 10
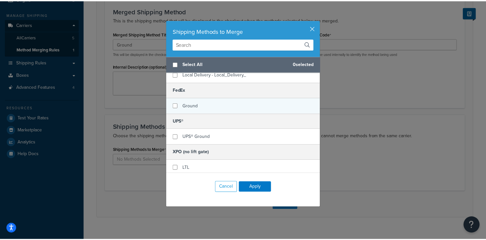
scroll to position [24, 0]
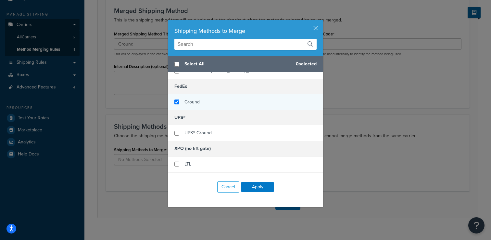
checkbox input "true"
click at [207, 107] on div "Ground" at bounding box center [245, 102] width 155 height 16
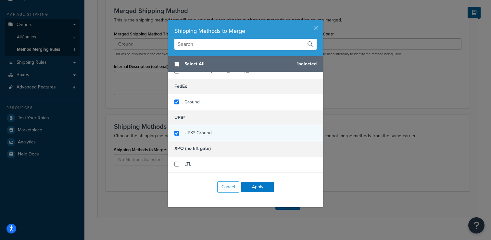
checkbox input "true"
click at [201, 129] on div "UPS® Ground" at bounding box center [197, 132] width 27 height 9
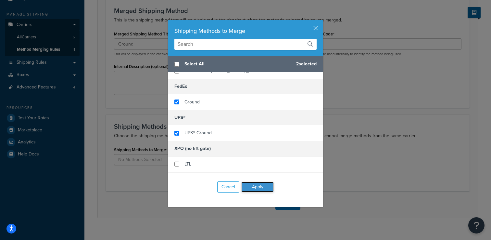
click at [248, 188] on button "Apply" at bounding box center [257, 187] width 32 height 10
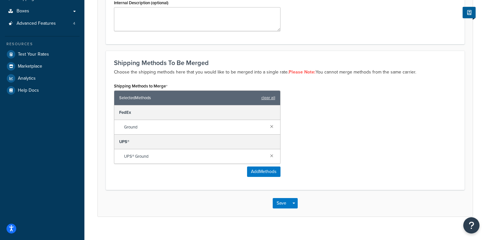
scroll to position [141, 0]
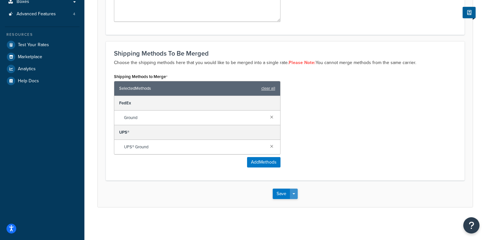
click at [297, 192] on button "Save Dropdown" at bounding box center [294, 193] width 8 height 10
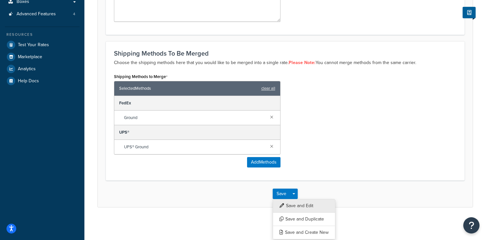
click at [298, 203] on button "Save and Edit" at bounding box center [304, 206] width 63 height 14
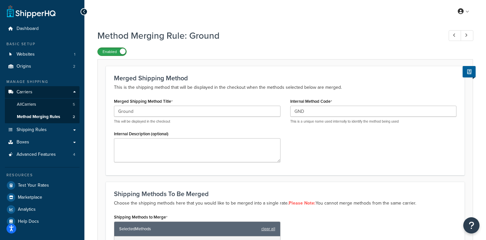
click at [114, 53] on label "Enabled" at bounding box center [112, 52] width 29 height 8
click at [39, 121] on link "Method Merging Rules 2" at bounding box center [42, 117] width 75 height 12
click at [58, 117] on span "Method Merging Rules" at bounding box center [38, 117] width 43 height 6
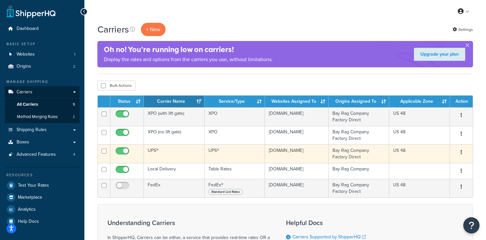
click at [168, 159] on td "UPS®" at bounding box center [174, 153] width 61 height 19
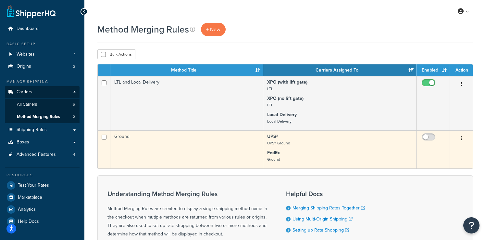
click at [461, 139] on icon "button" at bounding box center [461, 138] width 1 height 5
click at [348, 144] on p "UPS® UPS® Ground" at bounding box center [339, 139] width 145 height 13
click at [424, 137] on input "checkbox" at bounding box center [430, 138] width 18 height 8
checkbox input "true"
click at [308, 154] on p "FedEx Ground" at bounding box center [339, 155] width 145 height 13
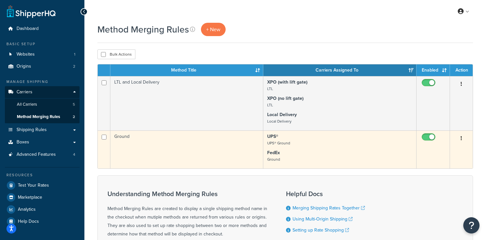
click at [277, 146] on td "UPS® UPS® Ground FedEx Ground" at bounding box center [339, 149] width 153 height 38
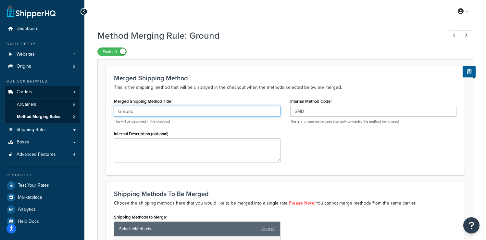
click at [160, 110] on input "Ground" at bounding box center [197, 111] width 167 height 11
type input "G"
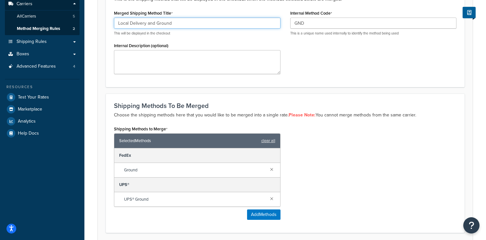
scroll to position [103, 0]
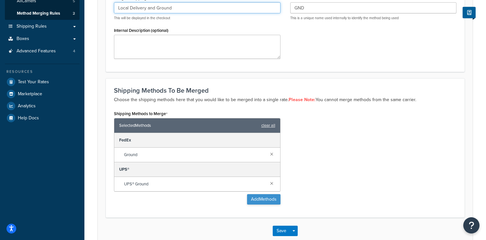
type input "Local Delivery and Ground"
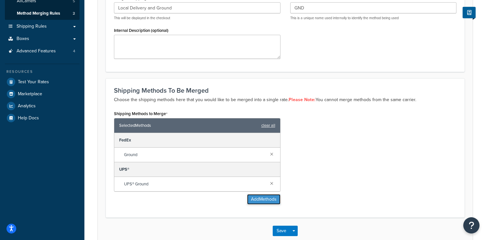
click at [261, 202] on button "Add Methods" at bounding box center [263, 199] width 33 height 10
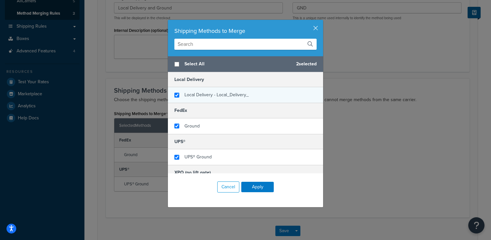
checkbox input "true"
click at [216, 98] on div "Local Delivery - Local_Delivery_" at bounding box center [216, 94] width 64 height 9
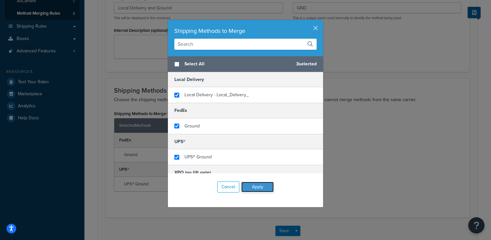
click at [262, 184] on button "Apply" at bounding box center [257, 187] width 32 height 10
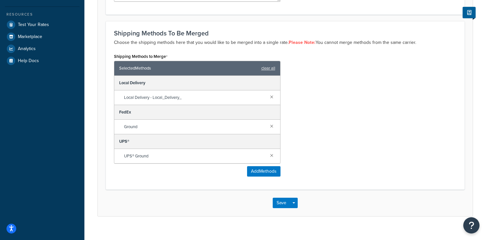
scroll to position [170, 0]
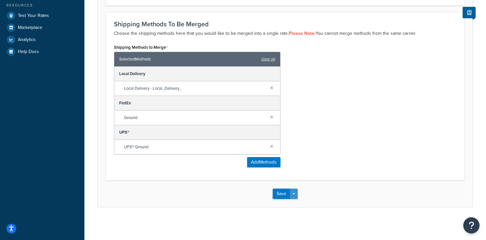
click at [294, 195] on button "Save Dropdown" at bounding box center [294, 193] width 8 height 10
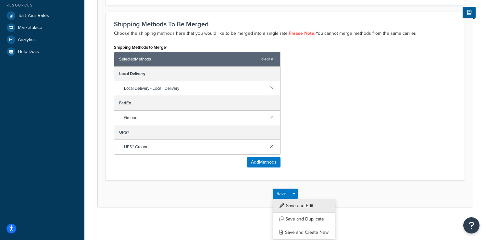
click at [294, 201] on button "Save and Edit" at bounding box center [304, 206] width 63 height 14
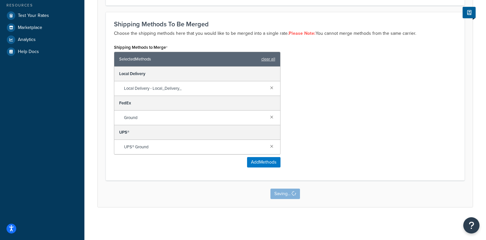
scroll to position [0, 0]
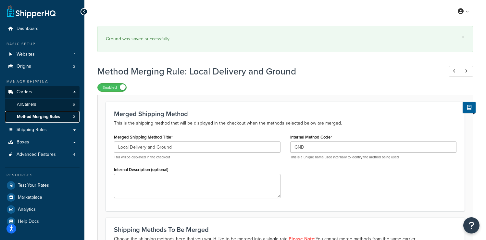
click at [55, 117] on span "Method Merging Rules" at bounding box center [38, 117] width 43 height 6
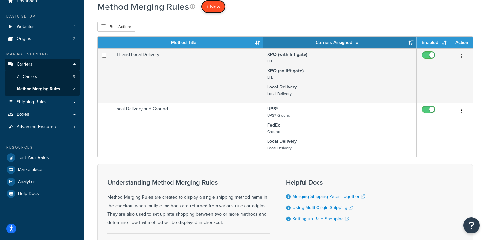
click at [212, 7] on span "+ New" at bounding box center [213, 6] width 14 height 7
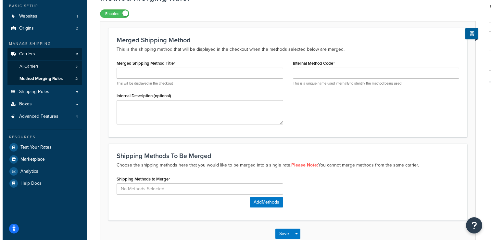
scroll to position [38, 0]
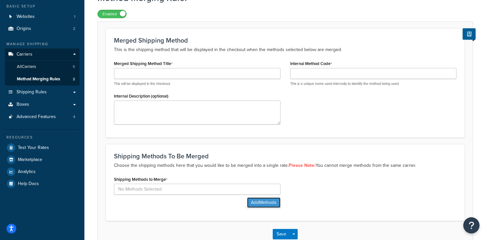
click at [264, 199] on button "Add Methods" at bounding box center [263, 202] width 33 height 10
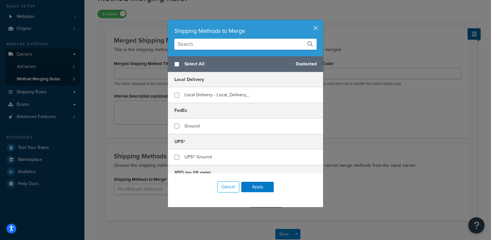
scroll to position [13, 0]
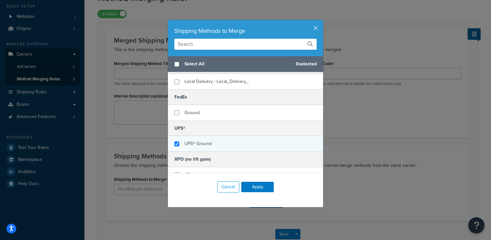
checkbox input "true"
click at [206, 143] on span "UPS® Ground" at bounding box center [197, 143] width 27 height 7
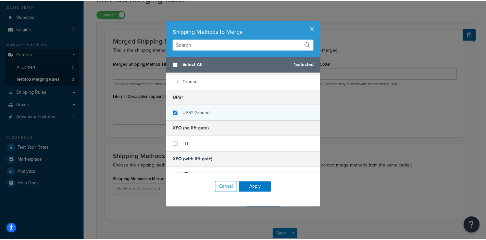
scroll to position [54, 0]
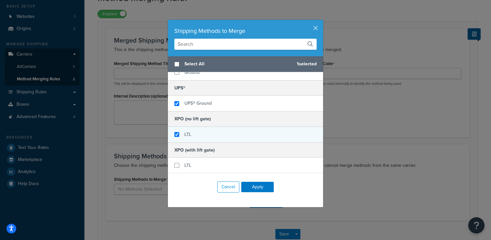
checkbox input "true"
click at [205, 133] on div "LTL" at bounding box center [245, 135] width 155 height 16
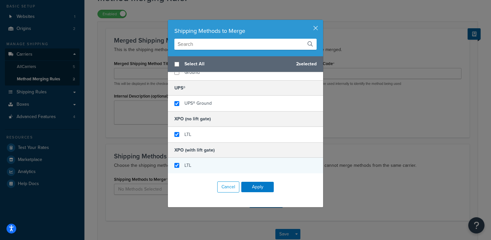
checkbox input "true"
click at [196, 164] on div "LTL" at bounding box center [245, 165] width 155 height 16
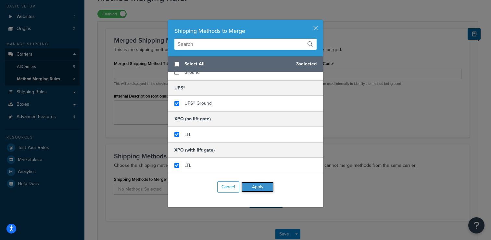
click at [256, 185] on button "Apply" at bounding box center [257, 187] width 32 height 10
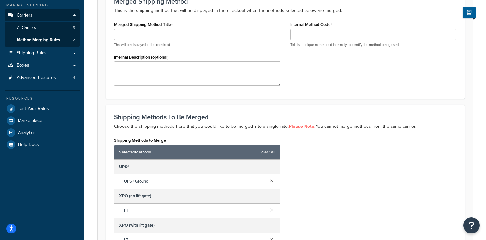
scroll to position [0, 0]
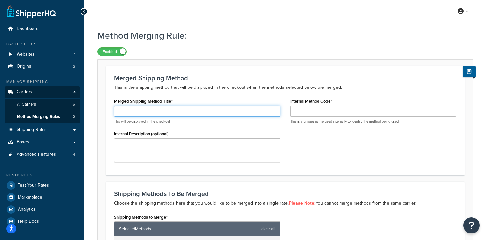
click at [178, 111] on input "Merged Shipping Method Title" at bounding box center [197, 111] width 167 height 11
type input "UPS and LTL"
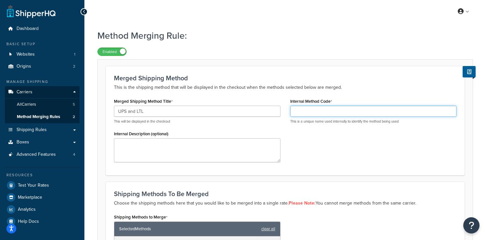
click at [317, 108] on input "Internal Method Code" at bounding box center [373, 111] width 167 height 11
type input "U"
type input "G"
type input "UPSLTL"
click at [315, 153] on div "Merged Shipping Method Title UPS and LTL This will be displayed in the checkout…" at bounding box center [285, 131] width 352 height 70
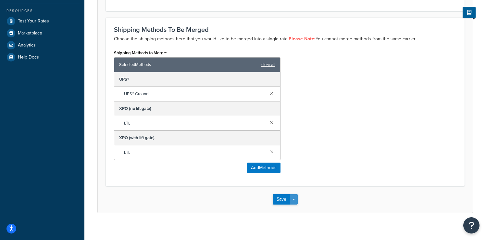
scroll to position [170, 0]
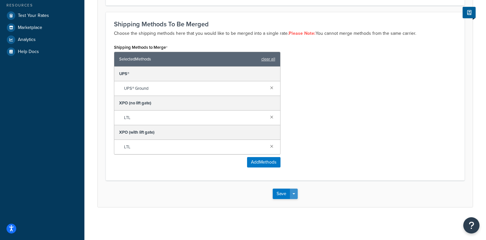
click at [293, 193] on span "button" at bounding box center [294, 193] width 3 height 1
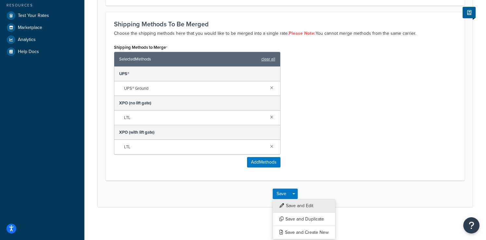
click at [300, 203] on button "Save and Edit" at bounding box center [304, 206] width 63 height 14
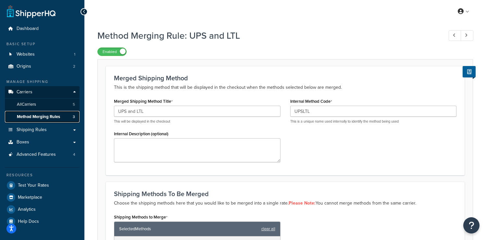
click at [59, 117] on span "Method Merging Rules" at bounding box center [38, 117] width 43 height 6
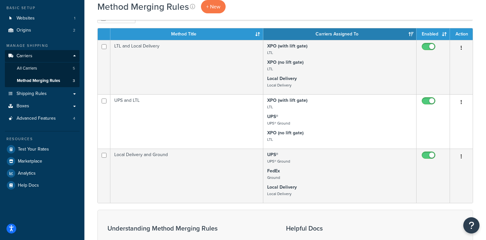
scroll to position [46, 0]
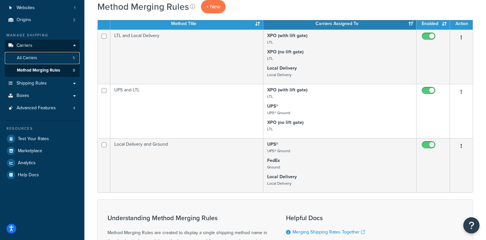
click at [57, 59] on link "All Carriers 5" at bounding box center [42, 58] width 75 height 12
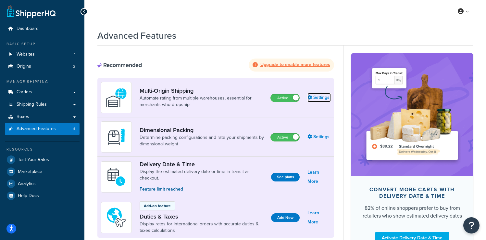
click at [318, 99] on link "Settings" at bounding box center [319, 97] width 23 height 9
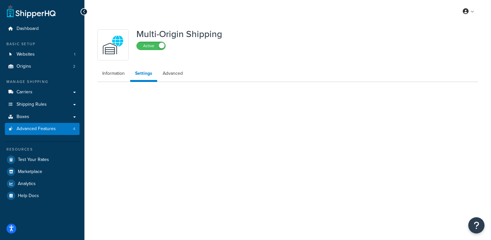
select select "false"
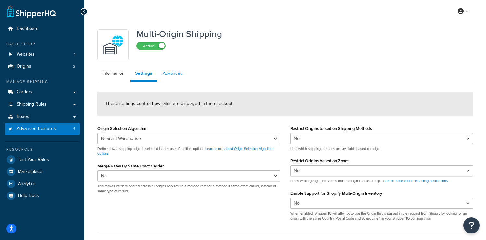
click at [178, 76] on link "Advanced" at bounding box center [173, 73] width 30 height 13
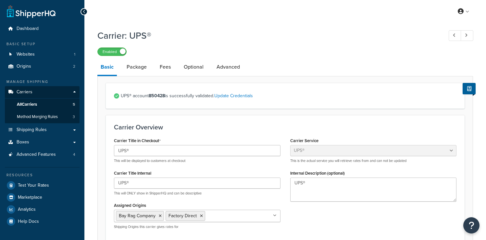
select select "ups"
click at [190, 68] on link "Optional" at bounding box center [194, 67] width 26 height 16
select select "residential"
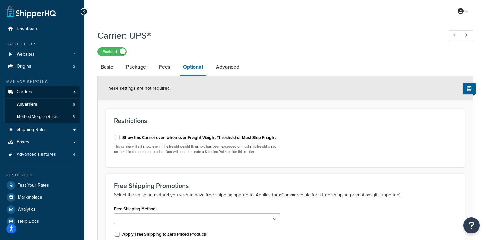
click at [162, 135] on label "Show this Carrier even when over Freight Weight Threshold or Must Ship Freight" at bounding box center [198, 137] width 153 height 6
click at [120, 135] on input "Show this Carrier even when over Freight Weight Threshold or Must Ship Freight" at bounding box center [117, 137] width 6 height 5
click at [162, 135] on label "Show this Carrier even when over Freight Weight Threshold or Must Ship Freight" at bounding box center [198, 137] width 153 height 6
click at [120, 135] on input "Show this Carrier even when over Freight Weight Threshold or Must Ship Freight" at bounding box center [117, 137] width 6 height 5
click at [162, 139] on label "Show this Carrier even when over Freight Weight Threshold or Must Ship Freight" at bounding box center [198, 137] width 153 height 6
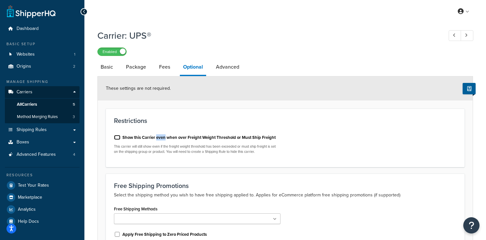
click at [120, 139] on input "Show this Carrier even when over Freight Weight Threshold or Must Ship Freight" at bounding box center [117, 137] width 6 height 5
click at [162, 139] on label "Show this Carrier even when over Freight Weight Threshold or Must Ship Freight" at bounding box center [198, 137] width 153 height 6
click at [120, 139] on input "Show this Carrier even when over Freight Weight Threshold or Must Ship Freight" at bounding box center [117, 137] width 6 height 5
click at [162, 139] on label "Show this Carrier even when over Freight Weight Threshold or Must Ship Freight" at bounding box center [198, 137] width 153 height 6
click at [120, 139] on input "Show this Carrier even when over Freight Weight Threshold or Must Ship Freight" at bounding box center [117, 137] width 6 height 5
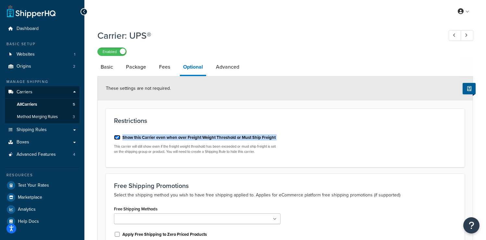
click at [117, 136] on input "Show this Carrier even when over Freight Weight Threshold or Must Ship Freight" at bounding box center [117, 137] width 6 height 5
checkbox input "false"
click at [168, 104] on form "These settings are not required. Restrictions Show this Carrier even when over …" at bounding box center [285, 212] width 375 height 272
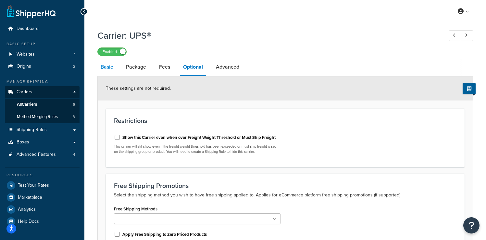
click at [106, 66] on link "Basic" at bounding box center [106, 67] width 19 height 16
select select "ups"
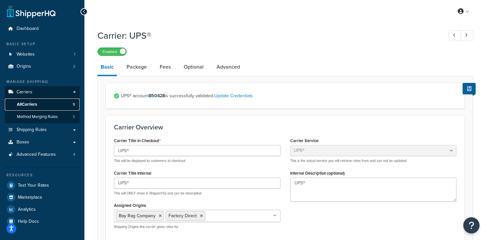
click at [43, 102] on link "All Carriers 5" at bounding box center [42, 104] width 75 height 12
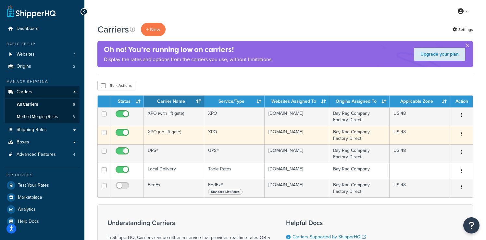
click at [161, 133] on td "XPO (no lift gate)" at bounding box center [174, 135] width 60 height 19
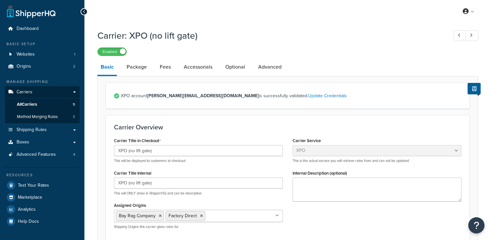
select select "xpoFreight"
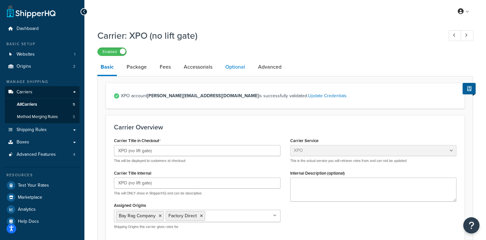
click at [231, 71] on link "Optional" at bounding box center [235, 67] width 26 height 16
select select "55"
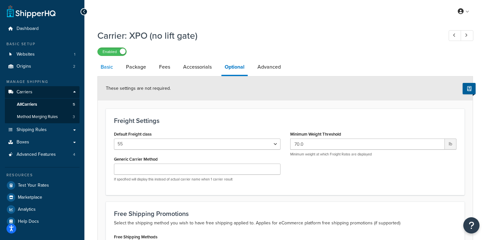
click at [102, 69] on link "Basic" at bounding box center [106, 67] width 19 height 16
select select "xpoFreight"
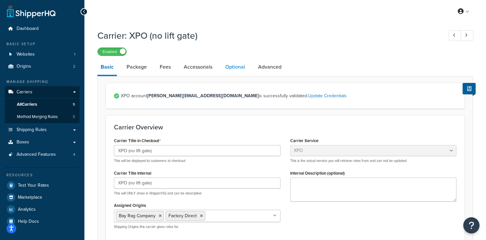
click at [233, 73] on link "Optional" at bounding box center [235, 67] width 26 height 16
select select "55"
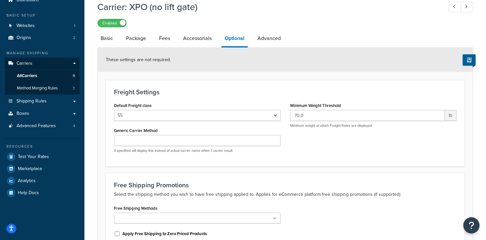
scroll to position [27, 0]
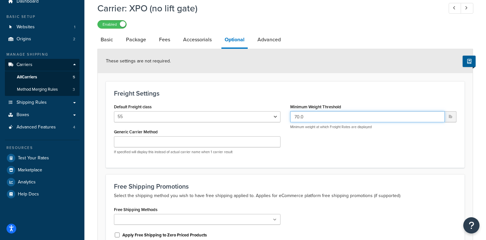
click at [295, 117] on input "70.0" at bounding box center [367, 116] width 155 height 11
click at [140, 44] on link "Package" at bounding box center [136, 40] width 27 height 16
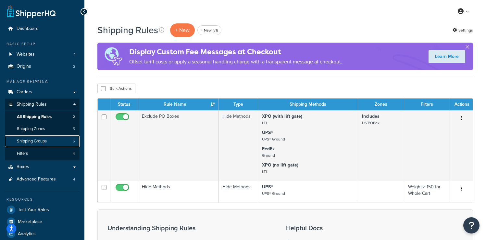
click at [47, 142] on span "Shipping Groups" at bounding box center [32, 141] width 30 height 6
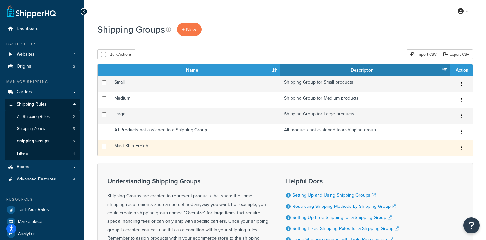
click at [166, 151] on td "Must Ship Freight" at bounding box center [195, 148] width 170 height 16
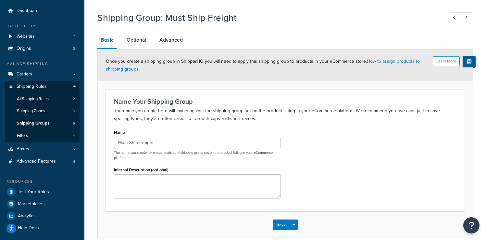
scroll to position [26, 0]
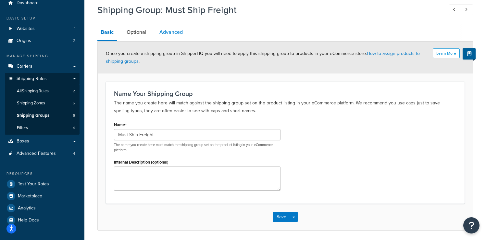
click at [172, 40] on link "Advanced" at bounding box center [171, 32] width 30 height 16
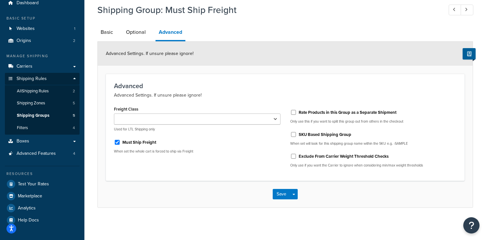
scroll to position [26, 0]
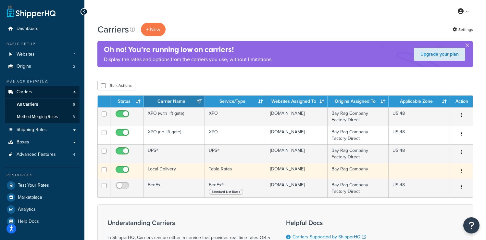
click at [182, 168] on td "Local Delivery" at bounding box center [174, 171] width 61 height 16
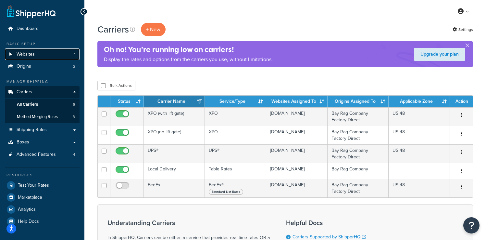
click at [38, 52] on link "Websites 1" at bounding box center [42, 54] width 75 height 12
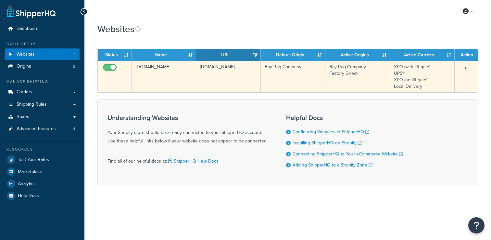
click td "6wjygu-t0.myshopify.com"
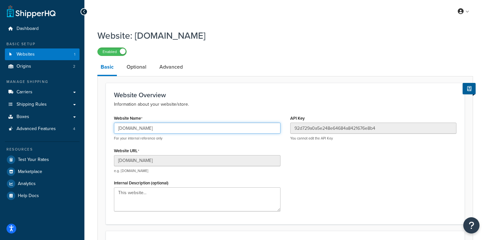
click at [157, 128] on input "6wjygu-t0.myshopify.com" at bounding box center [197, 127] width 167 height 11
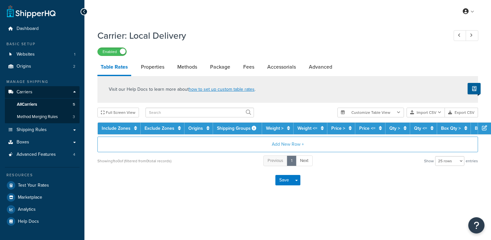
select select "25"
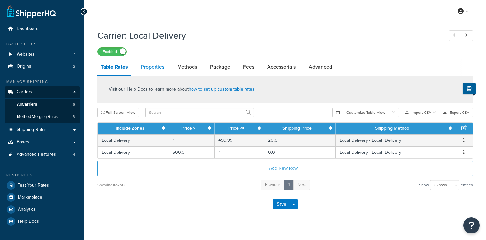
click at [155, 68] on link "Properties" at bounding box center [153, 67] width 30 height 16
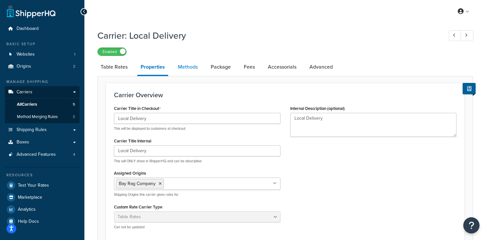
click at [189, 71] on link "Methods" at bounding box center [188, 67] width 26 height 16
select select "25"
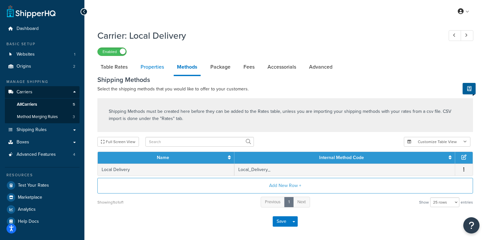
click at [149, 73] on link "Properties" at bounding box center [152, 67] width 30 height 16
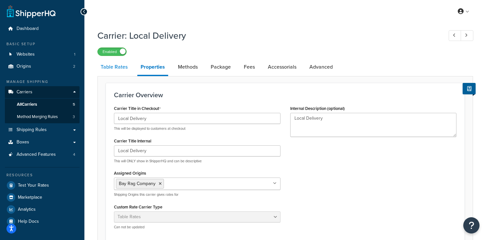
click at [122, 69] on link "Table Rates" at bounding box center [113, 67] width 33 height 16
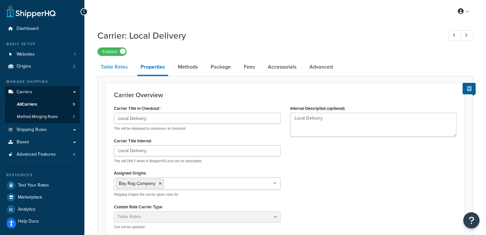
select select "25"
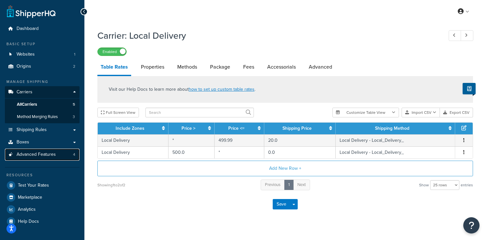
click at [68, 158] on link "Advanced Features 4" at bounding box center [42, 154] width 75 height 12
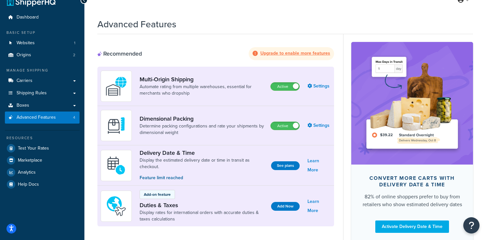
scroll to position [14, 0]
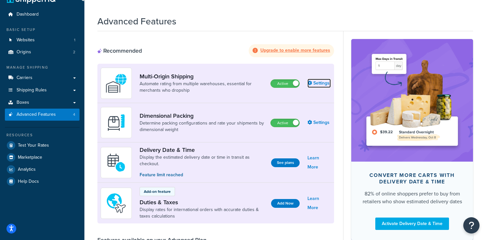
click at [321, 83] on link "Settings" at bounding box center [319, 83] width 23 height 9
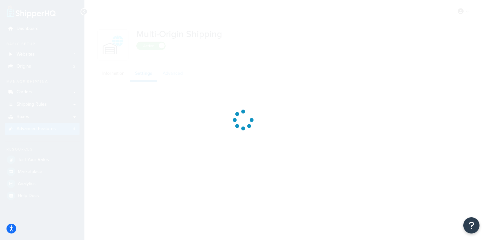
select select "false"
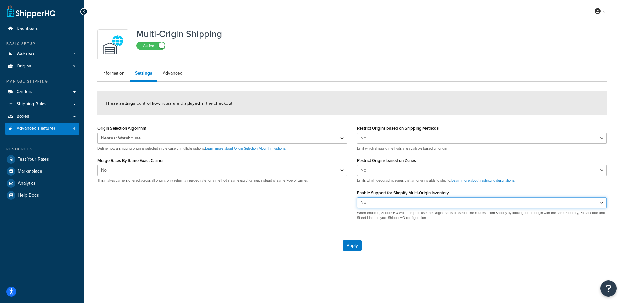
click at [363, 204] on select "Yes No" at bounding box center [482, 202] width 250 height 11
click at [357, 197] on select "Yes No" at bounding box center [482, 202] width 250 height 11
click at [373, 204] on select "Yes No" at bounding box center [482, 202] width 250 height 11
select select "true"
click at [357, 197] on select "Yes No" at bounding box center [482, 202] width 250 height 11
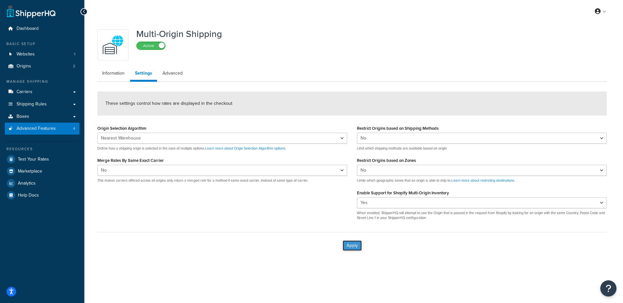
click at [354, 239] on button "Apply" at bounding box center [352, 246] width 19 height 10
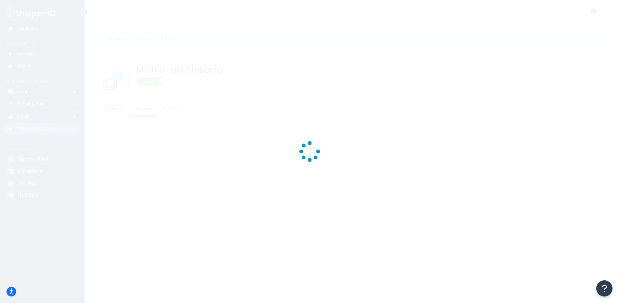
select select "false"
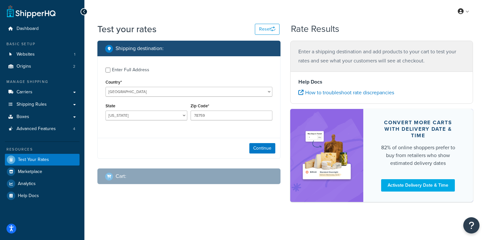
select select "[GEOGRAPHIC_DATA]"
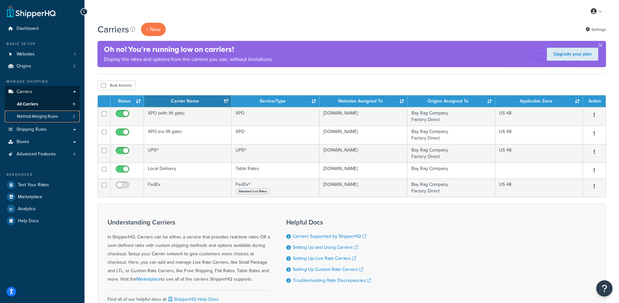
click at [61, 116] on link "Method Merging Rules 3" at bounding box center [42, 117] width 75 height 12
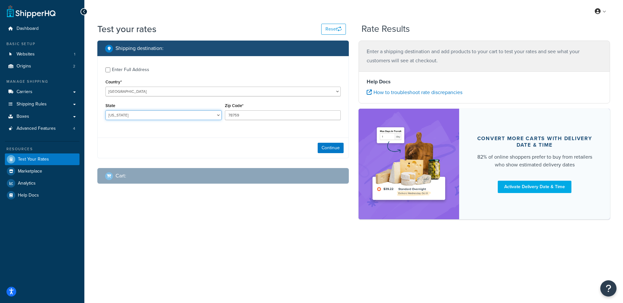
click at [162, 116] on select "[US_STATE] [US_STATE] [US_STATE] [US_STATE] [US_STATE] Armed Forces Americas Ar…" at bounding box center [164, 115] width 116 height 10
select select "CA"
click at [106, 111] on select "[US_STATE] [US_STATE] [US_STATE] [US_STATE] [US_STATE] Armed Forces Americas Ar…" at bounding box center [164, 115] width 116 height 10
click at [252, 114] on input "78759" at bounding box center [283, 115] width 116 height 10
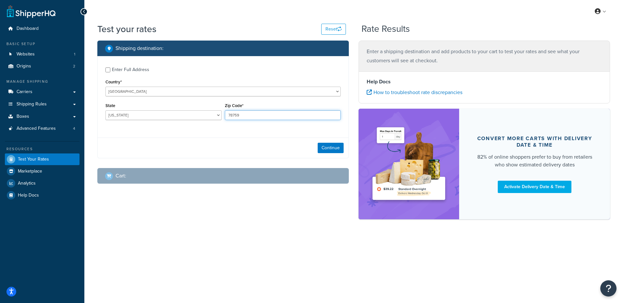
click at [252, 114] on input "78759" at bounding box center [283, 115] width 116 height 10
paste input "2100 Sharon Road"
type input "2100 Sharon Road"
click at [241, 110] on div "Zip Code* 2100 Sharon Road" at bounding box center [283, 110] width 116 height 19
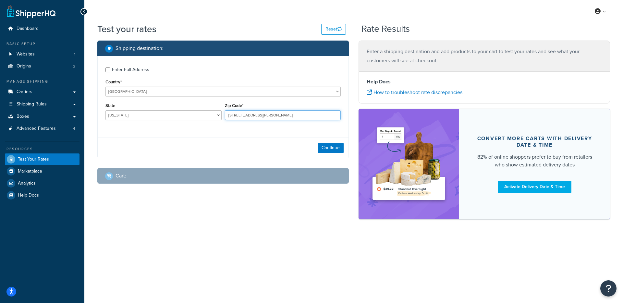
click at [241, 118] on input "[STREET_ADDRESS][PERSON_NAME]" at bounding box center [283, 115] width 116 height 10
click at [241, 118] on input "2100 Sharon Road" at bounding box center [283, 115] width 116 height 10
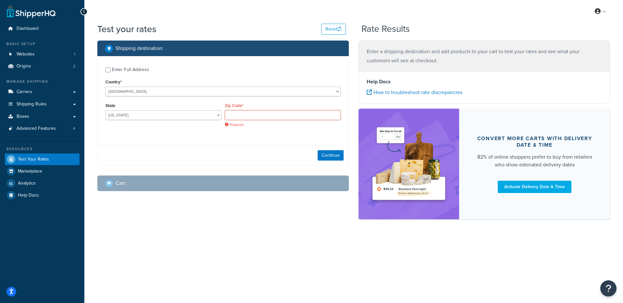
click at [253, 115] on input "Zip Code*" at bounding box center [283, 115] width 116 height 10
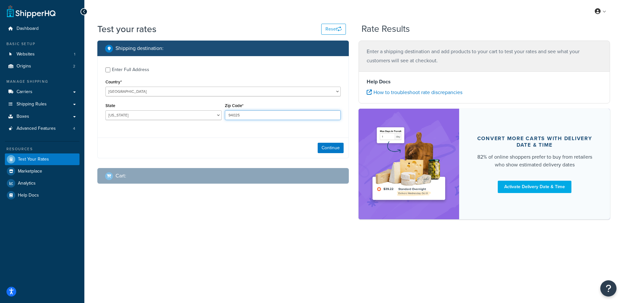
type input "94025"
click at [121, 74] on div "Enter Full Address" at bounding box center [130, 69] width 37 height 9
click at [110, 72] on input "Enter Full Address" at bounding box center [108, 70] width 5 height 5
checkbox input "true"
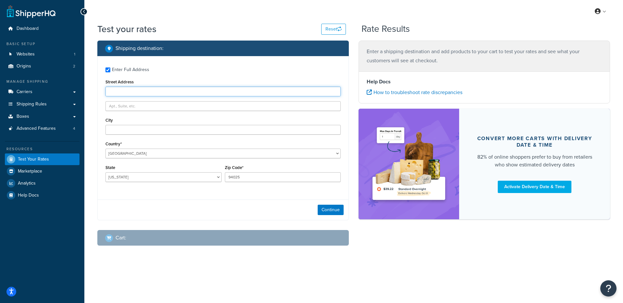
click at [120, 92] on input "Street Address" at bounding box center [223, 92] width 235 height 10
paste input "2100 Sharon Road"
type input "2100 Sharon Road"
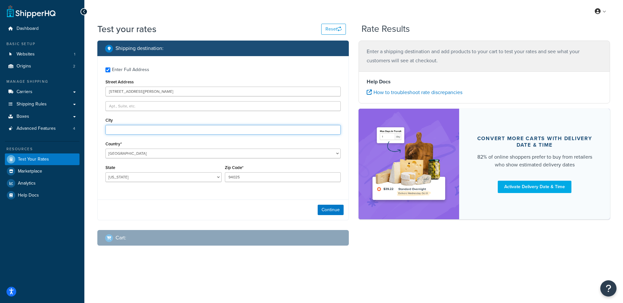
click at [156, 133] on input "City" at bounding box center [223, 130] width 235 height 10
type input "S"
type input "Menlo Park"
click at [332, 212] on button "Continue" at bounding box center [331, 210] width 26 height 10
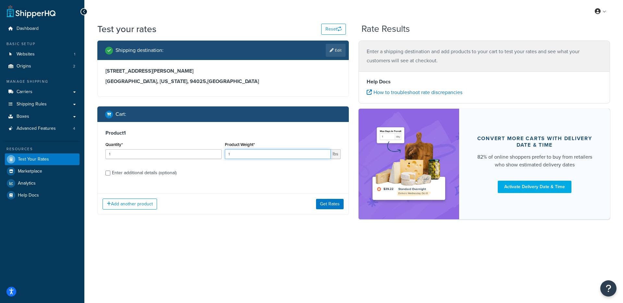
click at [273, 155] on input "1" at bounding box center [278, 154] width 106 height 10
type input "11.9998"
click at [121, 173] on div "Enter additional details (optional)" at bounding box center [144, 173] width 65 height 9
click at [110, 173] on input "Enter additional details (optional)" at bounding box center [108, 173] width 5 height 5
checkbox input "true"
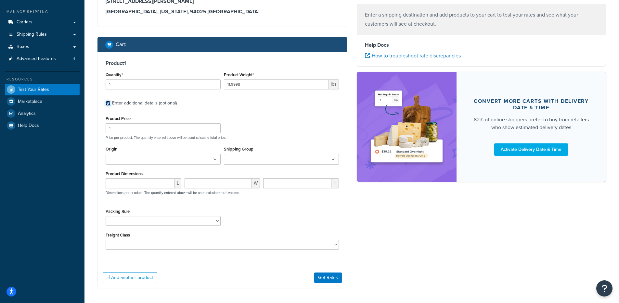
scroll to position [74, 0]
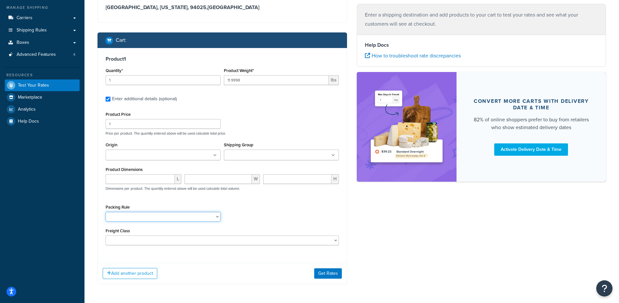
click at [117, 215] on select "Ship SKU Separately" at bounding box center [163, 217] width 115 height 10
select select "87845"
click at [106, 213] on select "Ship SKU Separately" at bounding box center [163, 217] width 115 height 10
click at [140, 272] on button "Add another product" at bounding box center [130, 273] width 55 height 11
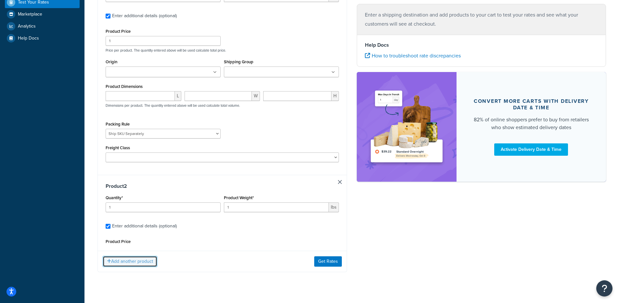
scroll to position [158, 0]
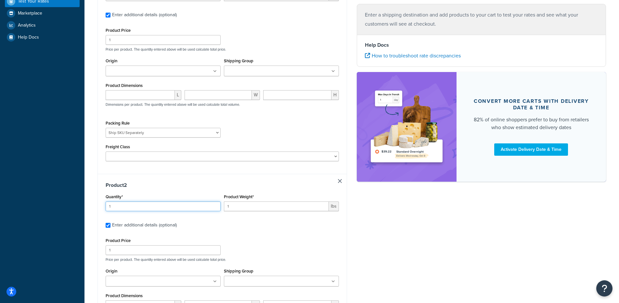
click at [154, 209] on input "1" at bounding box center [163, 207] width 115 height 10
type input "2"
click at [231, 211] on input "1" at bounding box center [276, 207] width 105 height 10
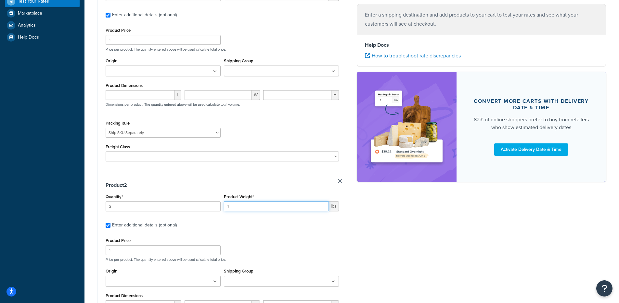
click at [257, 208] on input "1" at bounding box center [276, 207] width 105 height 10
type input "52.0004"
click at [175, 253] on input "1" at bounding box center [163, 251] width 115 height 10
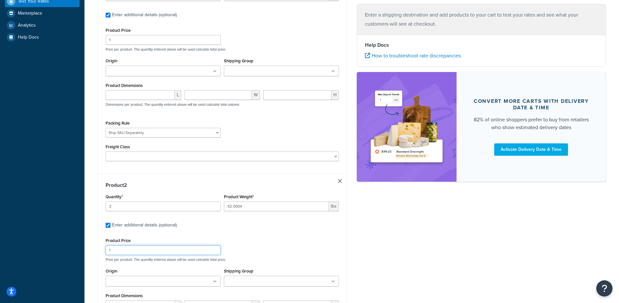
click at [175, 253] on input "1" at bounding box center [163, 251] width 115 height 10
type input "100.98"
click at [99, 263] on div "Product 2 Quantity* 2 Product Weight* 52.0004 lbs Enter additional details (opt…" at bounding box center [222, 279] width 249 height 210
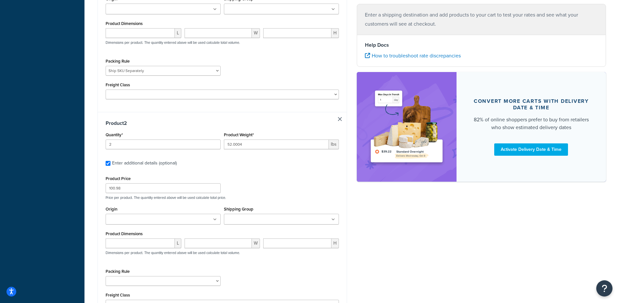
scroll to position [227, 0]
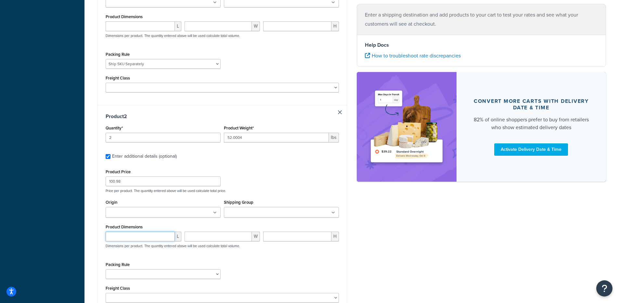
click at [139, 240] on input "number" at bounding box center [140, 237] width 69 height 10
type input "23"
click at [202, 238] on input "number" at bounding box center [218, 237] width 68 height 10
type input "19"
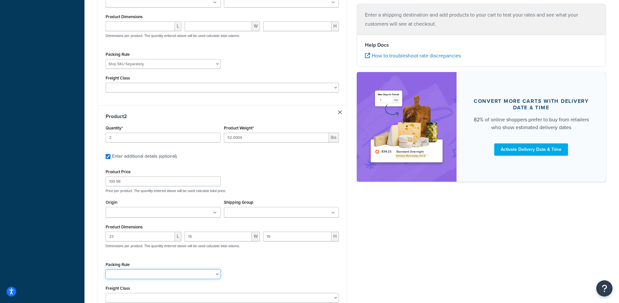
click at [162, 277] on select "Ship SKU Separately" at bounding box center [163, 275] width 115 height 10
select select "87845"
click at [106, 271] on select "Ship SKU Separately" at bounding box center [163, 275] width 115 height 10
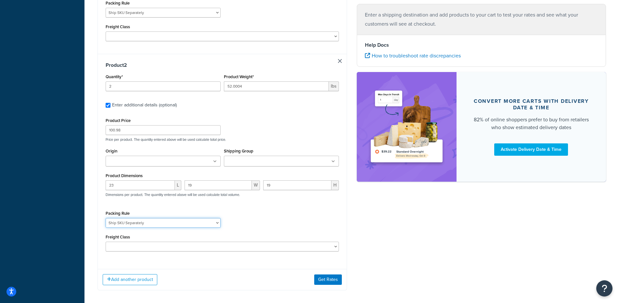
scroll to position [276, 0]
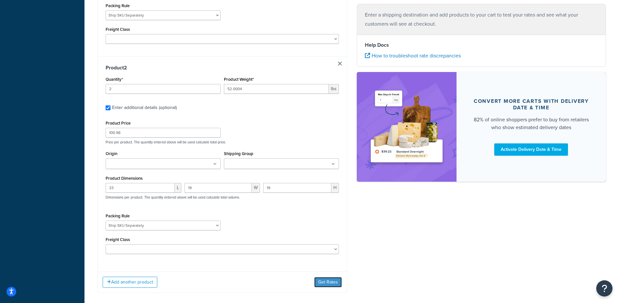
click at [337, 280] on button "Get Rates" at bounding box center [328, 282] width 28 height 10
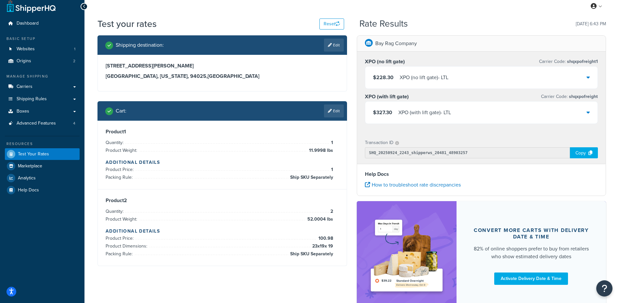
scroll to position [0, 0]
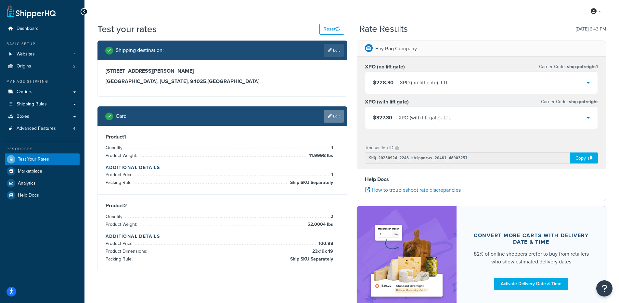
click at [336, 121] on link "Edit" at bounding box center [334, 116] width 20 height 13
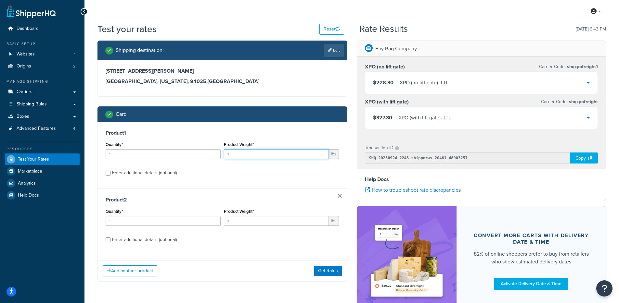
click at [239, 155] on input "1" at bounding box center [276, 154] width 105 height 10
click at [241, 156] on input "1" at bounding box center [276, 154] width 105 height 10
click at [264, 214] on div "Product Weight* 1 lbs" at bounding box center [281, 216] width 115 height 19
click at [261, 222] on input "1" at bounding box center [276, 221] width 105 height 10
click at [236, 157] on input "11.998" at bounding box center [276, 154] width 105 height 10
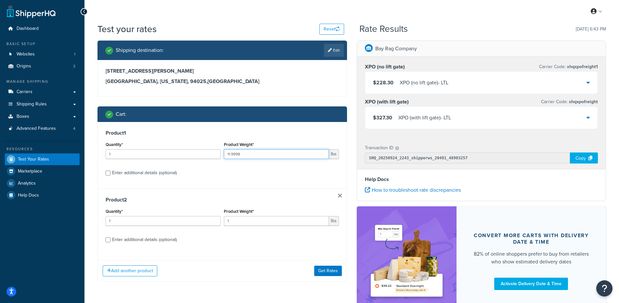
type input "11.9998"
click at [239, 219] on input "1" at bounding box center [276, 221] width 105 height 10
click at [240, 223] on input "1" at bounding box center [276, 221] width 105 height 10
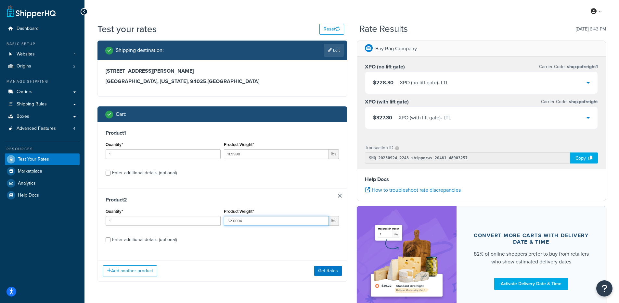
type input "52.0004"
click at [135, 174] on div "Enter additional details (optional)" at bounding box center [144, 173] width 65 height 9
click at [110, 174] on input "Enter additional details (optional)" at bounding box center [108, 173] width 5 height 5
checkbox input "true"
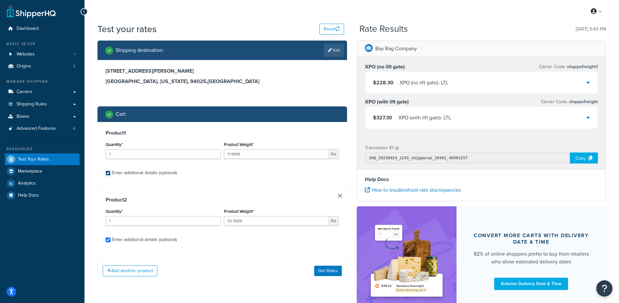
select select "87845"
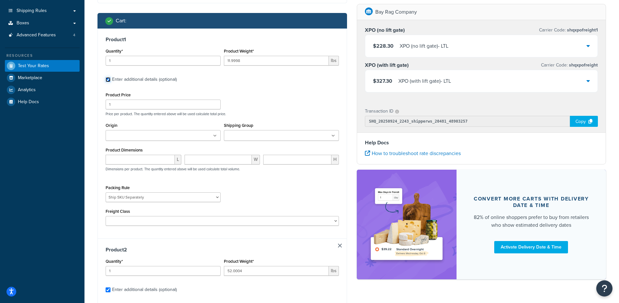
scroll to position [94, 0]
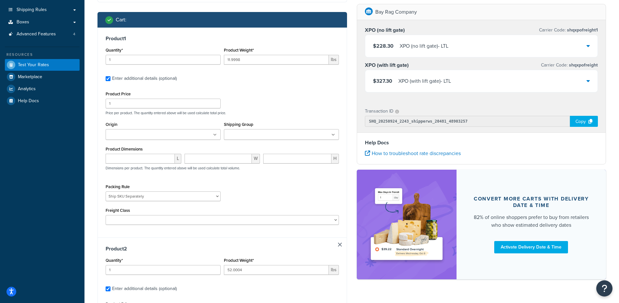
drag, startPoint x: 193, startPoint y: 137, endPoint x: 190, endPoint y: 138, distance: 3.6
click at [193, 137] on ul at bounding box center [163, 134] width 115 height 11
click at [95, 171] on div "Shipping destination : Edit 2100 Sharon Road Menlo Park, California, 94025 , Un…" at bounding box center [222, 213] width 259 height 535
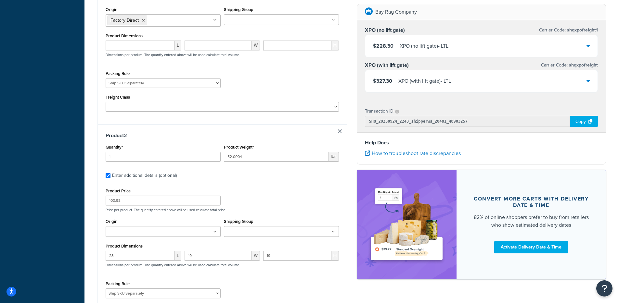
scroll to position [211, 0]
click at [125, 155] on input "1" at bounding box center [163, 156] width 115 height 10
type input "2"
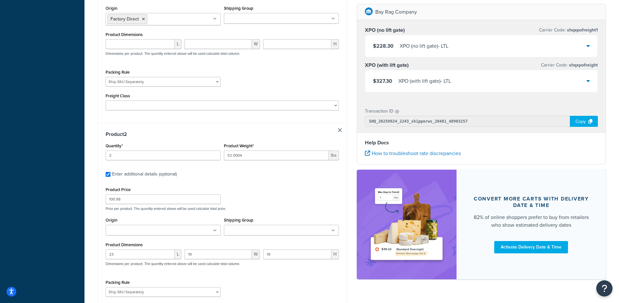
click at [81, 167] on div "Dashboard Basic Setup Websites 1 Origins 2 Manage Shipping Carriers Carriers Al…" at bounding box center [42, 95] width 84 height 613
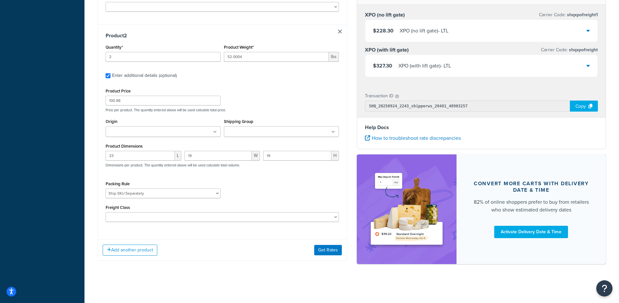
scroll to position [311, 0]
click at [133, 134] on input "Origin" at bounding box center [135, 132] width 57 height 7
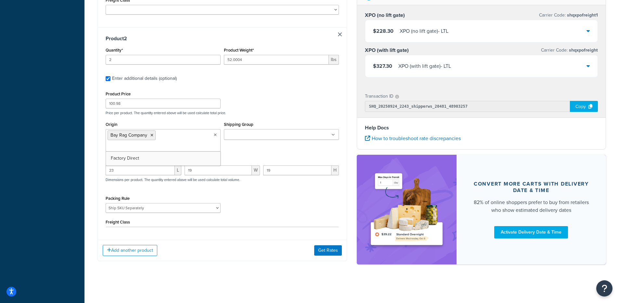
scroll to position [307, 0]
click at [93, 156] on div "Shipping destination : Edit 2100 Sharon Road Menlo Park, California, 94025 , Un…" at bounding box center [222, 2] width 259 height 537
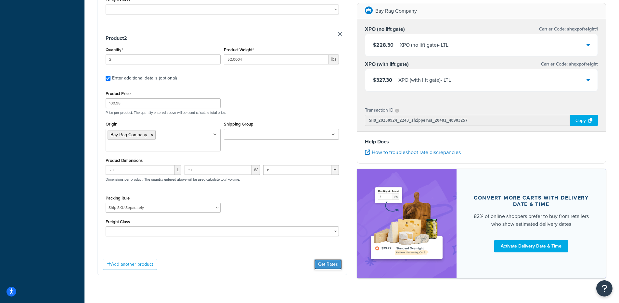
click at [318, 259] on button "Get Rates" at bounding box center [328, 264] width 28 height 10
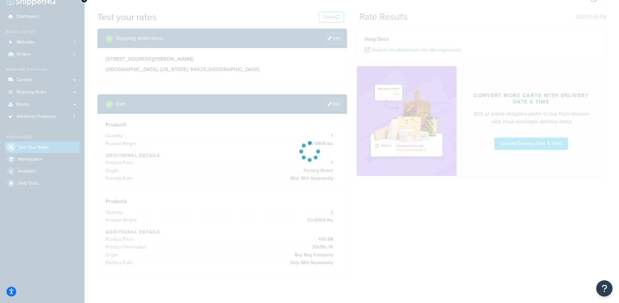
scroll to position [0, 0]
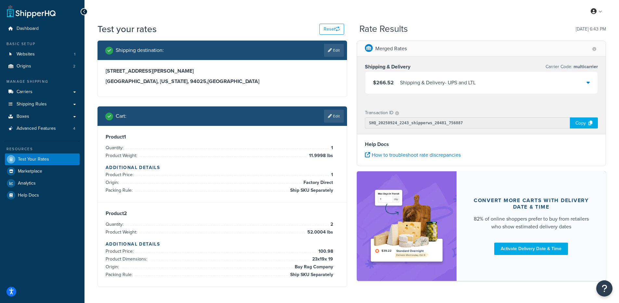
click at [468, 87] on div "Shipping & Delivery - UPS and LTL" at bounding box center [438, 82] width 76 height 9
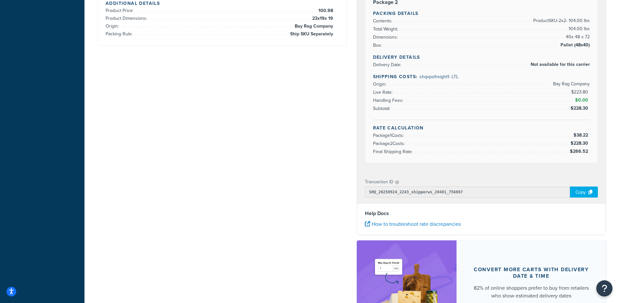
scroll to position [242, 0]
click at [580, 191] on div "Copy" at bounding box center [584, 191] width 28 height 11
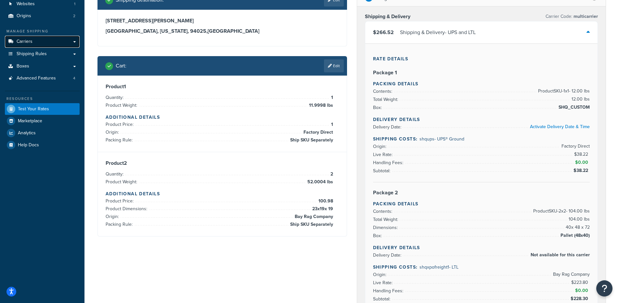
scroll to position [49, 0]
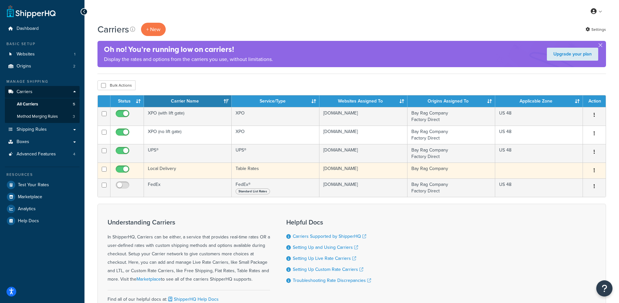
click at [203, 169] on td "Local Delivery" at bounding box center [188, 171] width 88 height 16
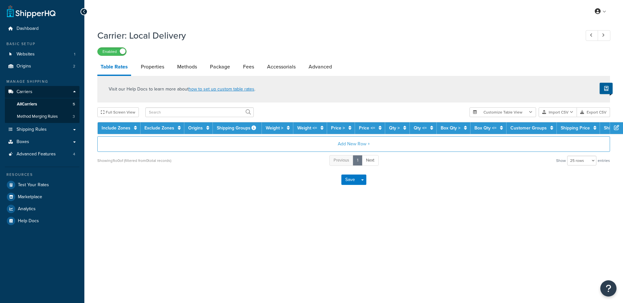
select select "25"
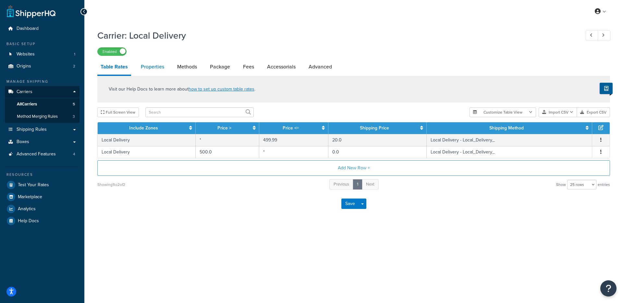
click at [157, 65] on link "Properties" at bounding box center [153, 67] width 30 height 16
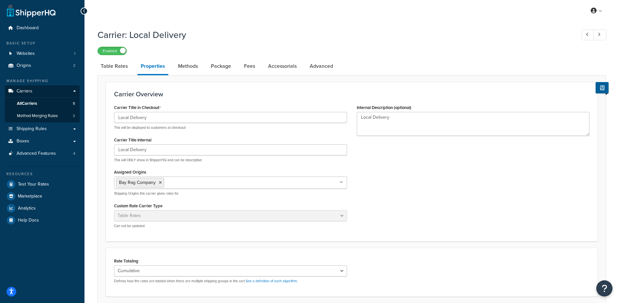
scroll to position [10, 0]
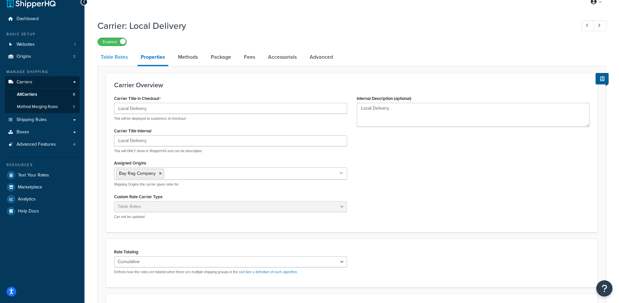
click at [113, 63] on link "Table Rates" at bounding box center [113, 57] width 33 height 16
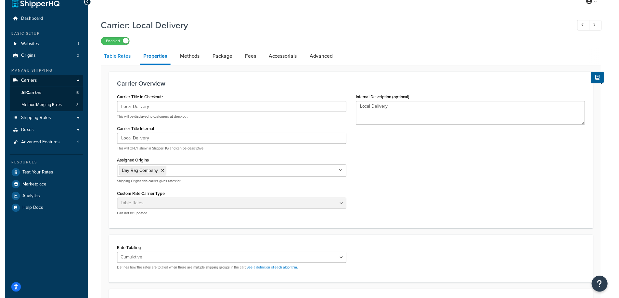
scroll to position [5, 0]
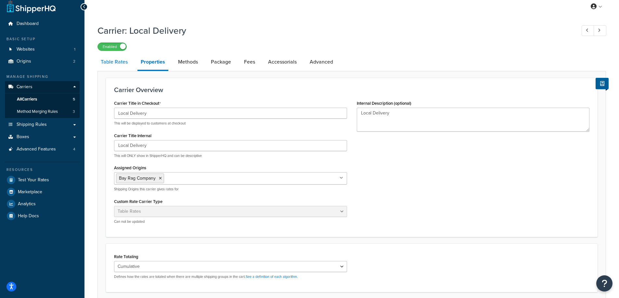
select select "25"
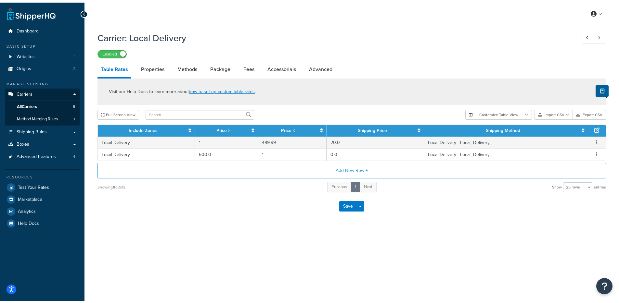
scroll to position [0, 0]
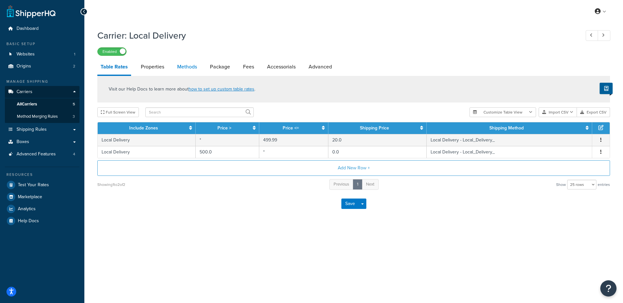
click at [189, 73] on link "Methods" at bounding box center [187, 67] width 26 height 16
select select "25"
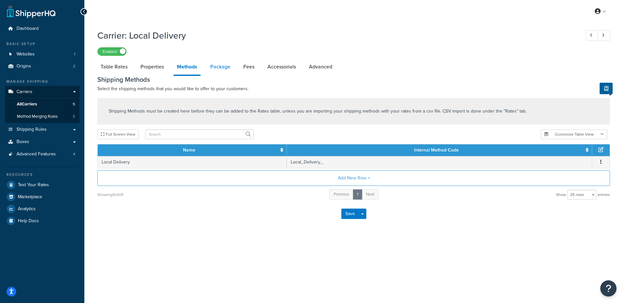
click at [210, 62] on link "Package" at bounding box center [220, 67] width 27 height 16
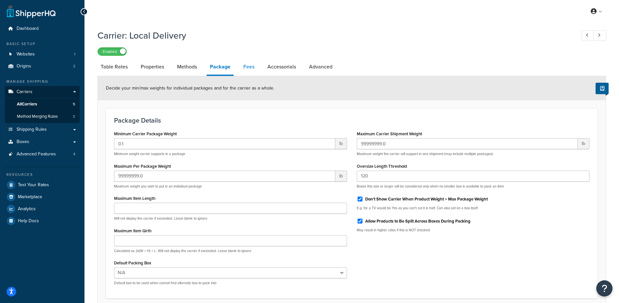
click at [241, 67] on link "Fees" at bounding box center [249, 67] width 18 height 16
select select "AFTER"
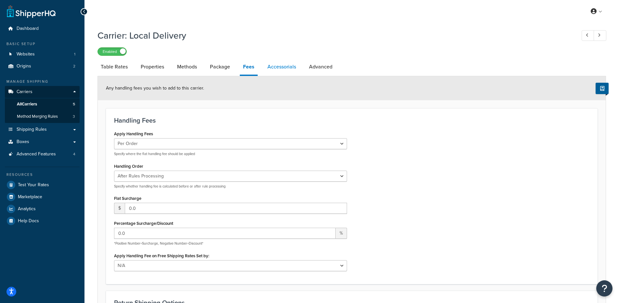
click at [287, 68] on link "Accessorials" at bounding box center [281, 67] width 35 height 16
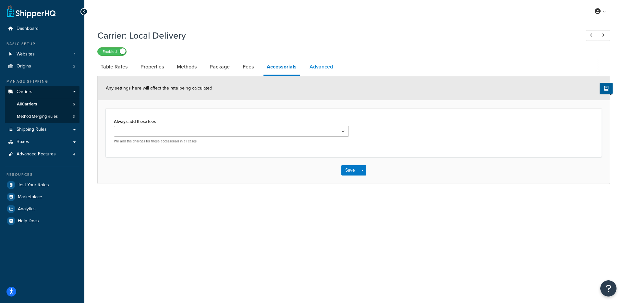
click at [313, 65] on link "Advanced" at bounding box center [322, 67] width 30 height 16
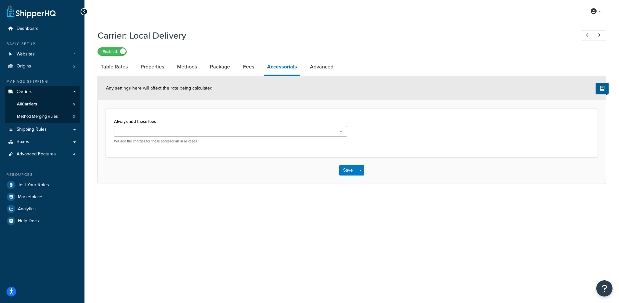
select select "false"
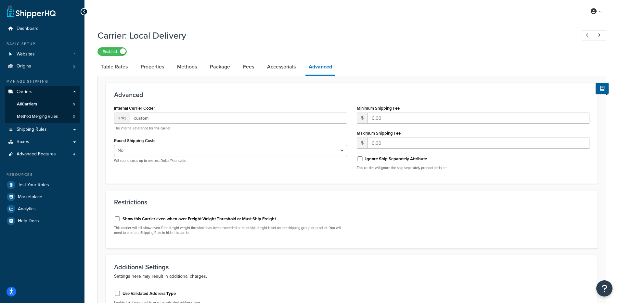
click at [158, 221] on label "Show this Carrier even when over Freight Weight Threshold or Must Ship Freight" at bounding box center [198, 219] width 153 height 6
click at [120, 221] on input "Show this Carrier even when over Freight Weight Threshold or Must Ship Freight" at bounding box center [117, 219] width 6 height 5
checkbox input "true"
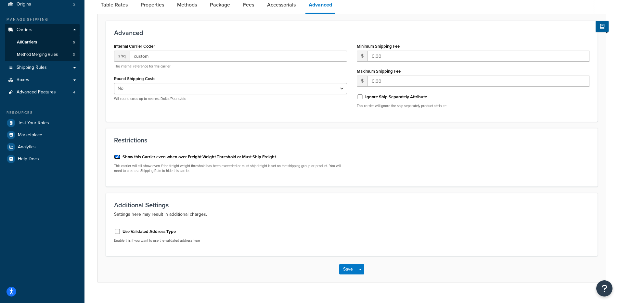
scroll to position [75, 0]
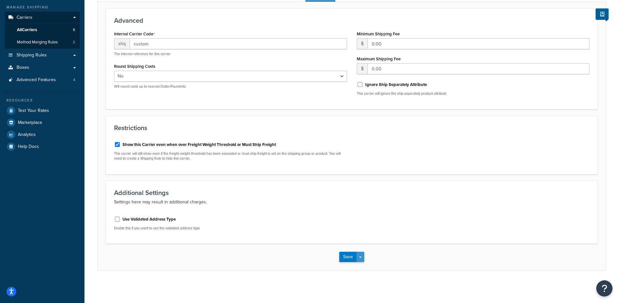
click at [360, 257] on span "button" at bounding box center [360, 257] width 3 height 1
click at [359, 269] on button "Save and Edit" at bounding box center [362, 269] width 47 height 14
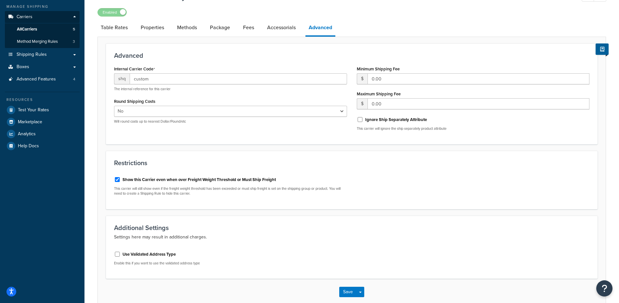
scroll to position [0, 0]
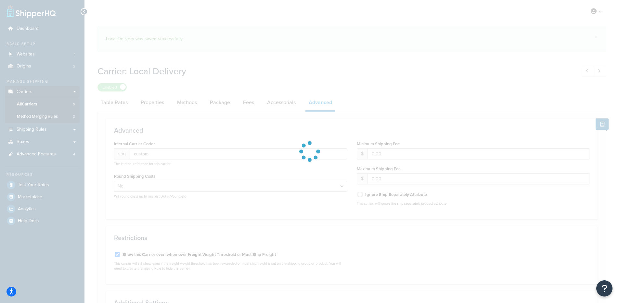
select select "false"
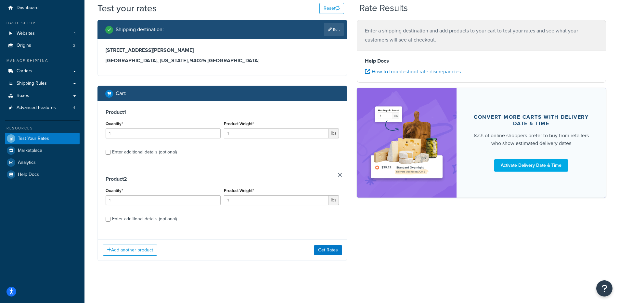
select select "[GEOGRAPHIC_DATA]"
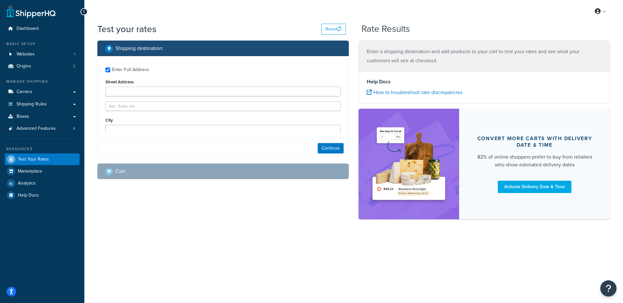
type input "[STREET_ADDRESS][PERSON_NAME]"
type input "[GEOGRAPHIC_DATA]"
type input "94025"
select select "CA"
select select "87845"
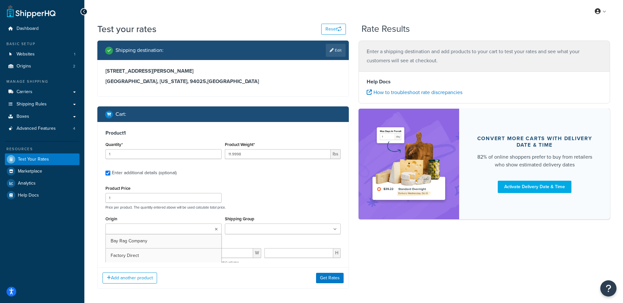
type input "2"
type input "52.0004"
type input "100.98"
type input "23"
type input "19"
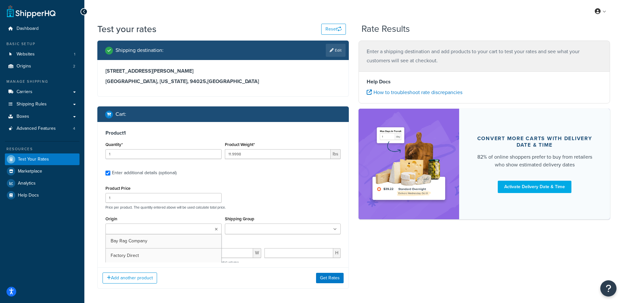
type input "19"
select select "87845"
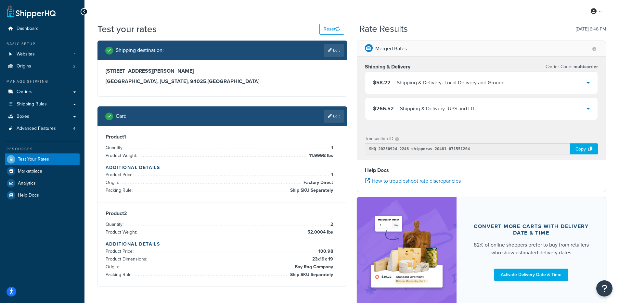
click at [472, 86] on div "Shipping & Delivery - Local Delivery and Ground" at bounding box center [451, 82] width 108 height 9
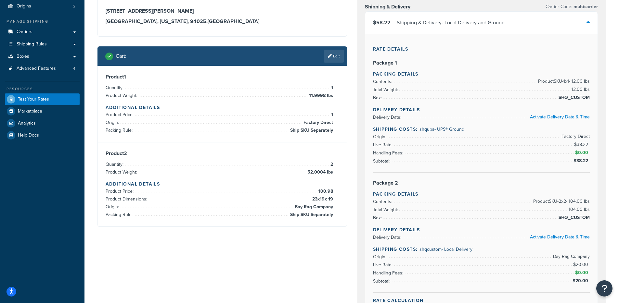
scroll to position [66, 0]
